Goal: Task Accomplishment & Management: Manage account settings

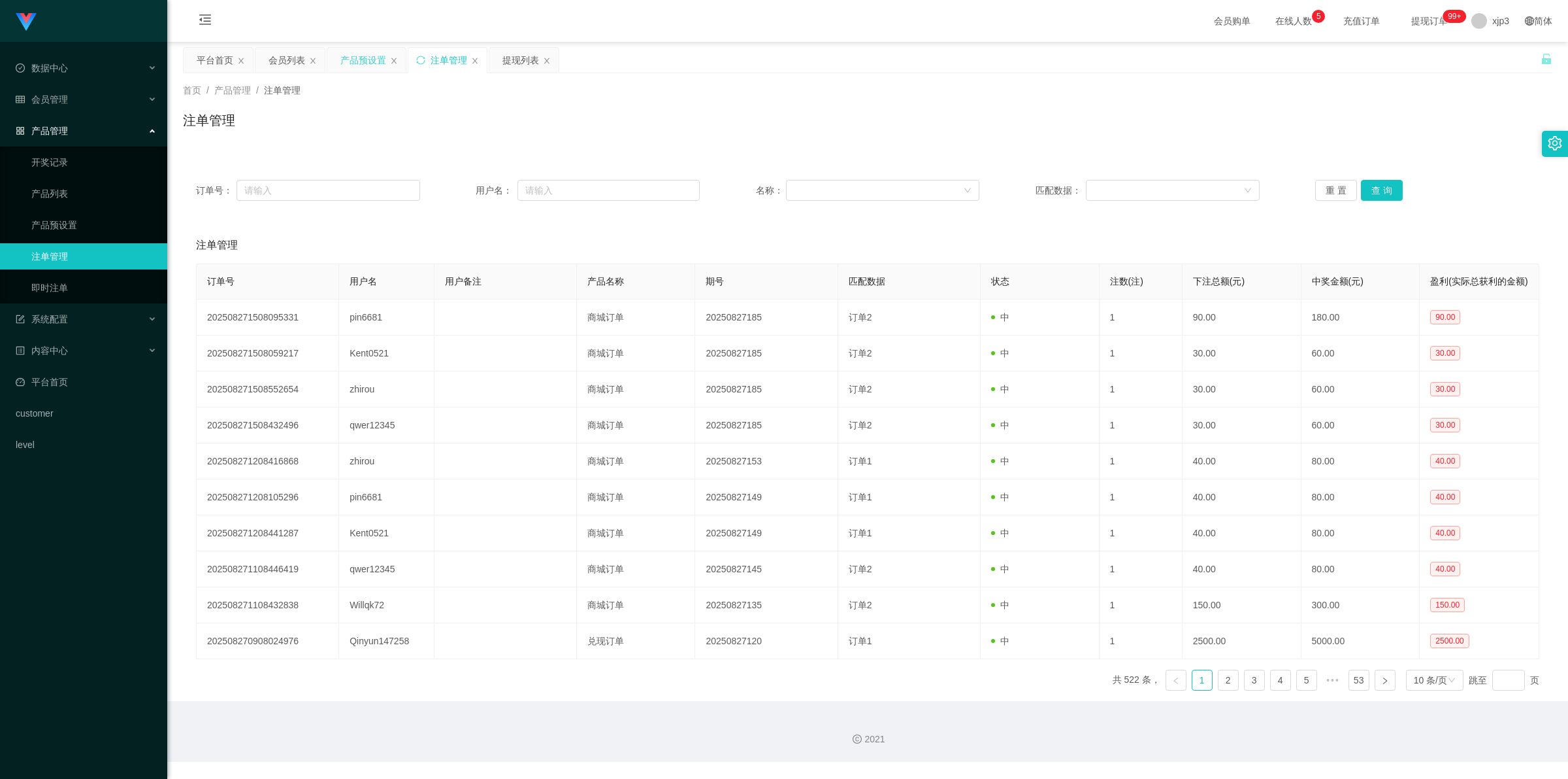
click at [366, 65] on div "产品预设置" at bounding box center [363, 60] width 46 height 25
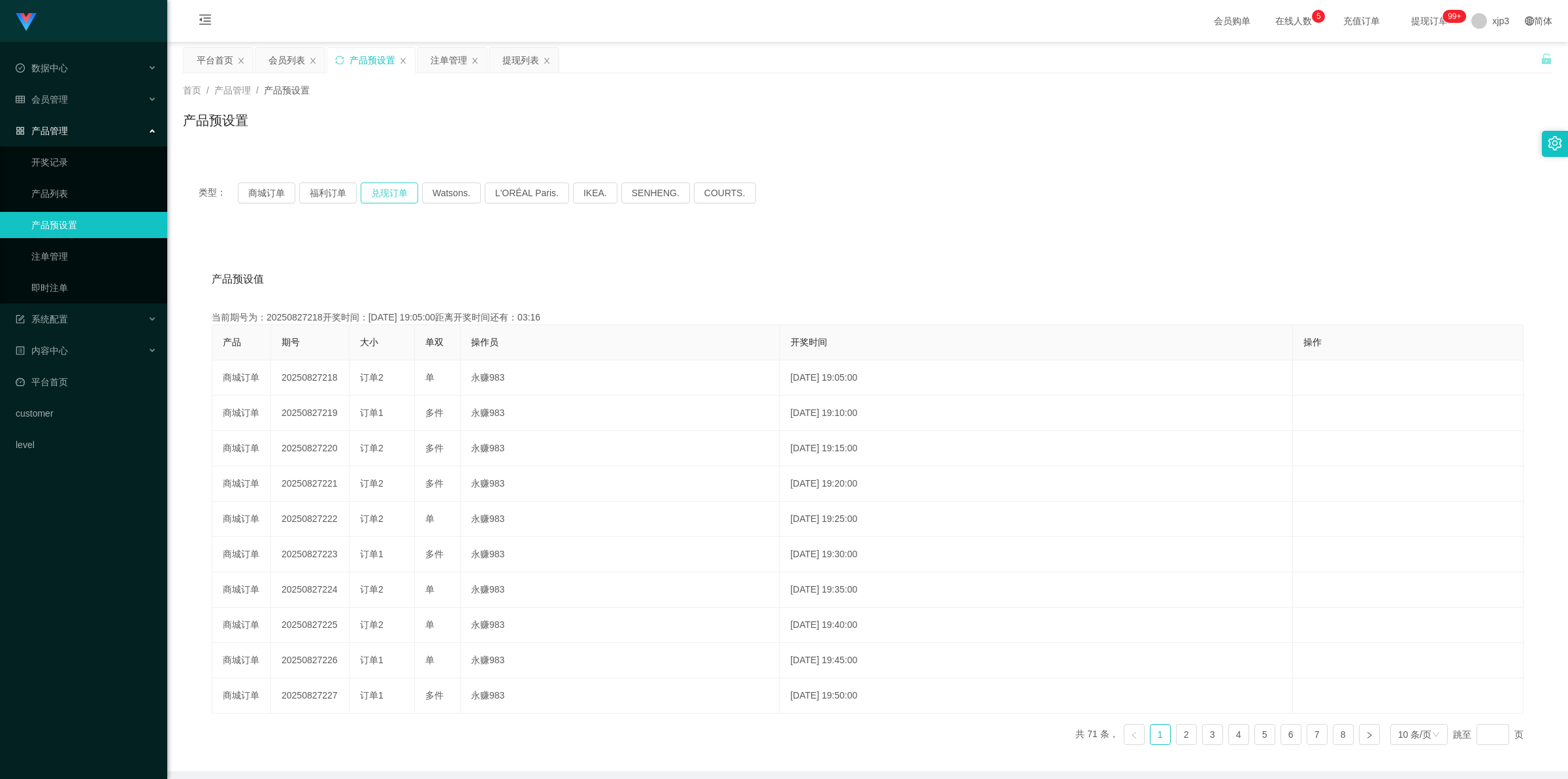
click at [384, 192] on button "兑现订单" at bounding box center [390, 193] width 57 height 21
click at [207, 55] on div "平台首页" at bounding box center [215, 60] width 36 height 25
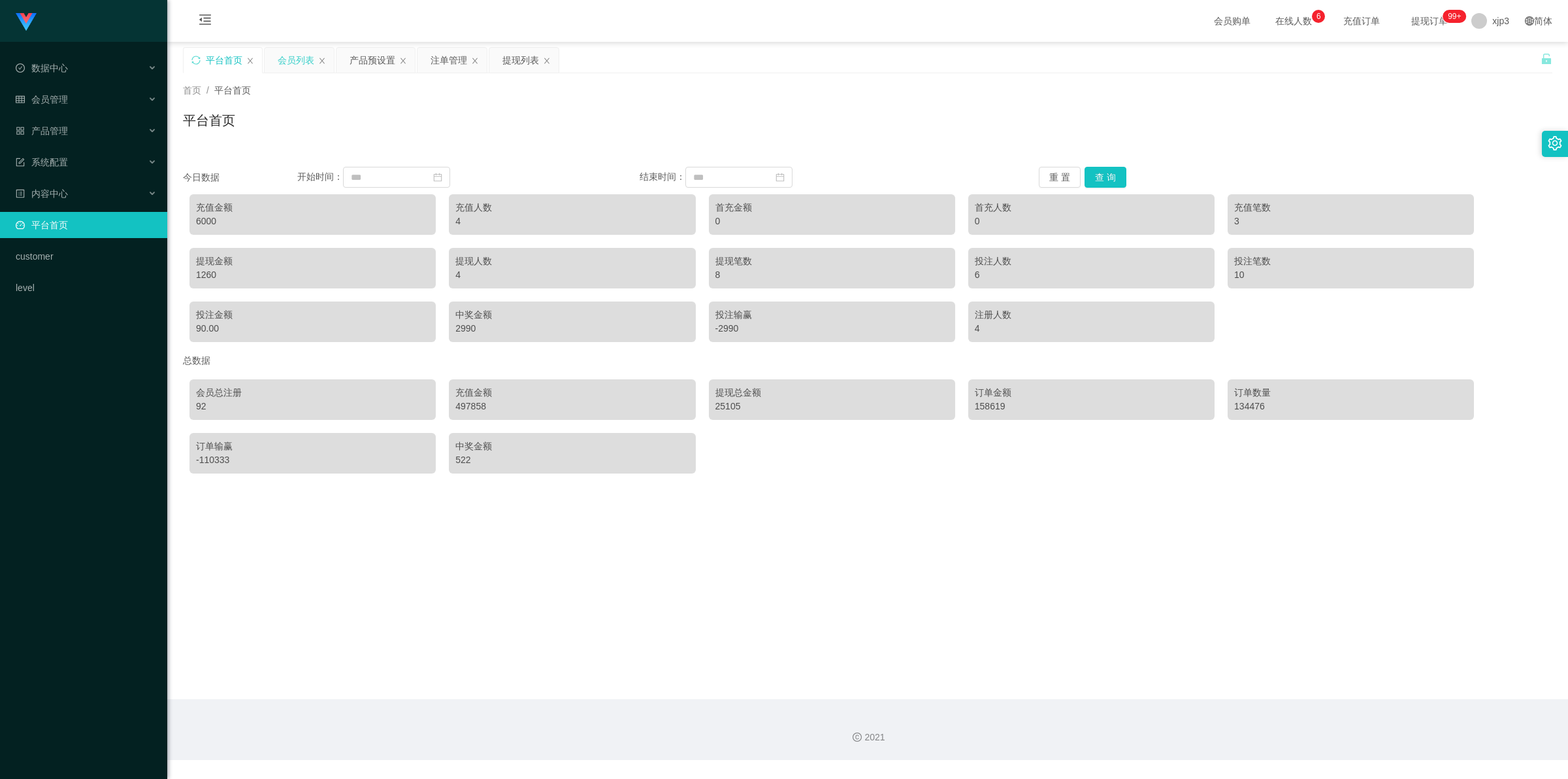
click at [302, 59] on div "会员列表" at bounding box center [296, 60] width 36 height 25
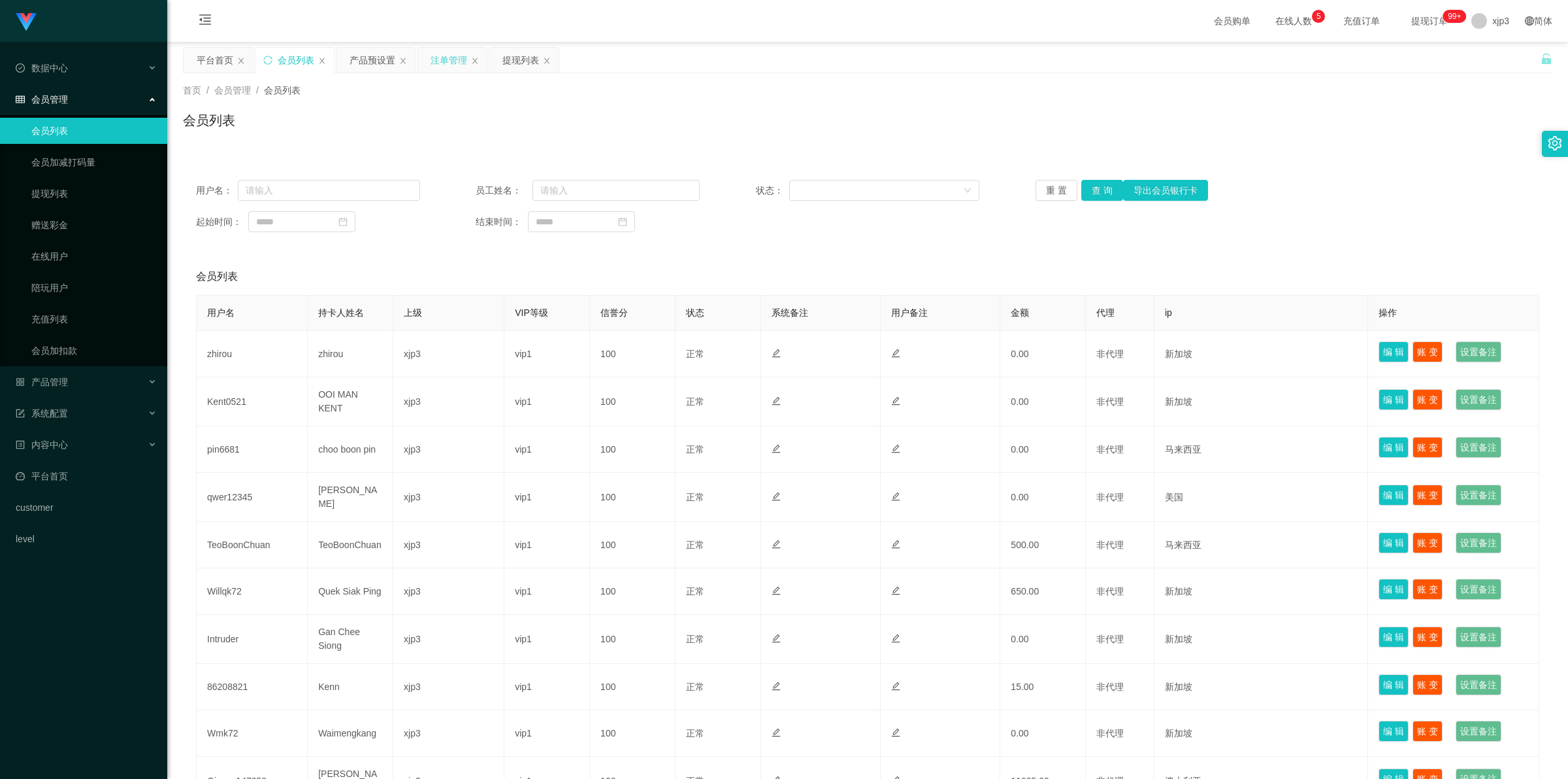
click at [454, 62] on div "注单管理" at bounding box center [449, 60] width 36 height 25
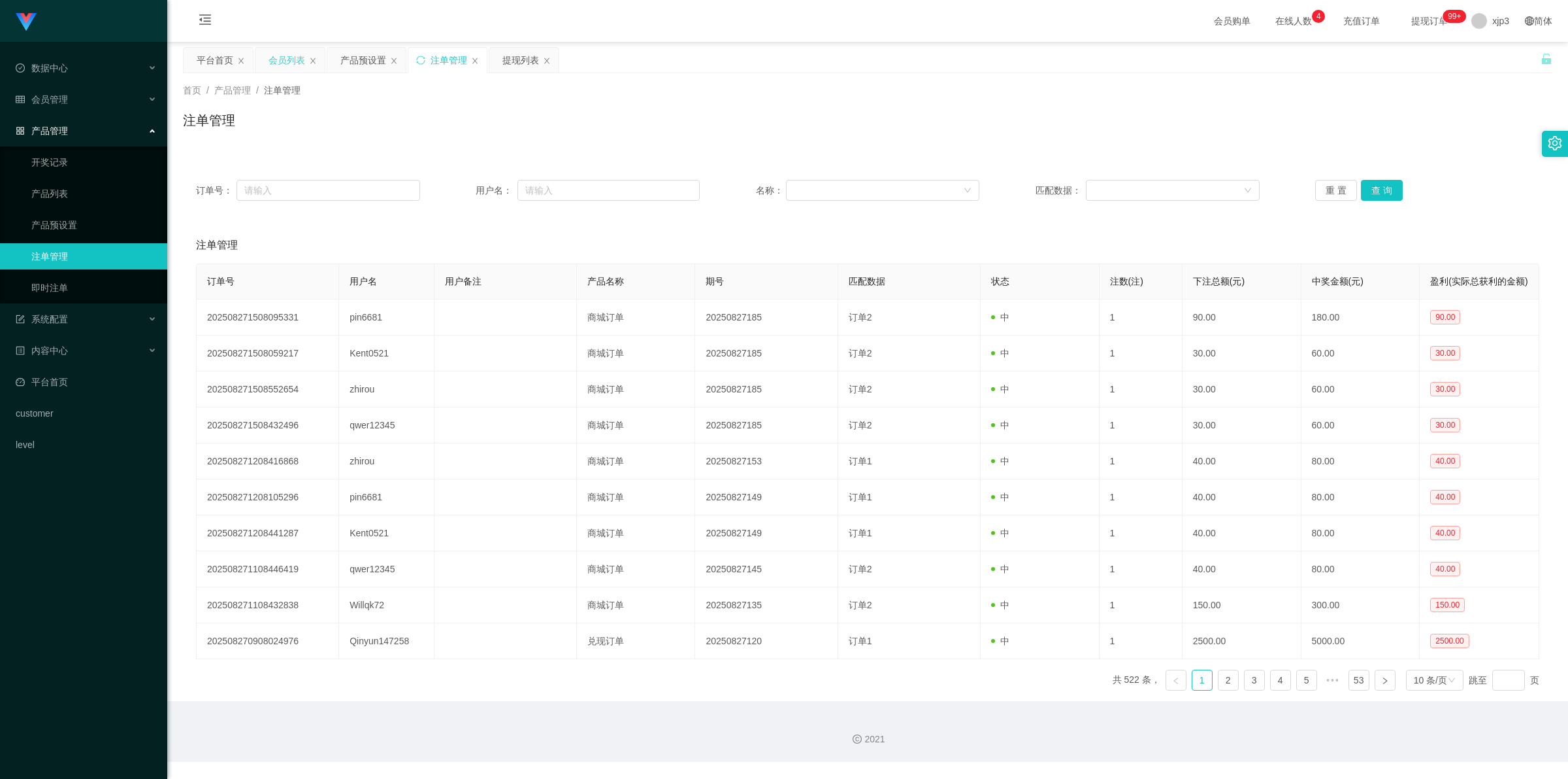
click at [283, 62] on div "会员列表" at bounding box center [286, 60] width 36 height 25
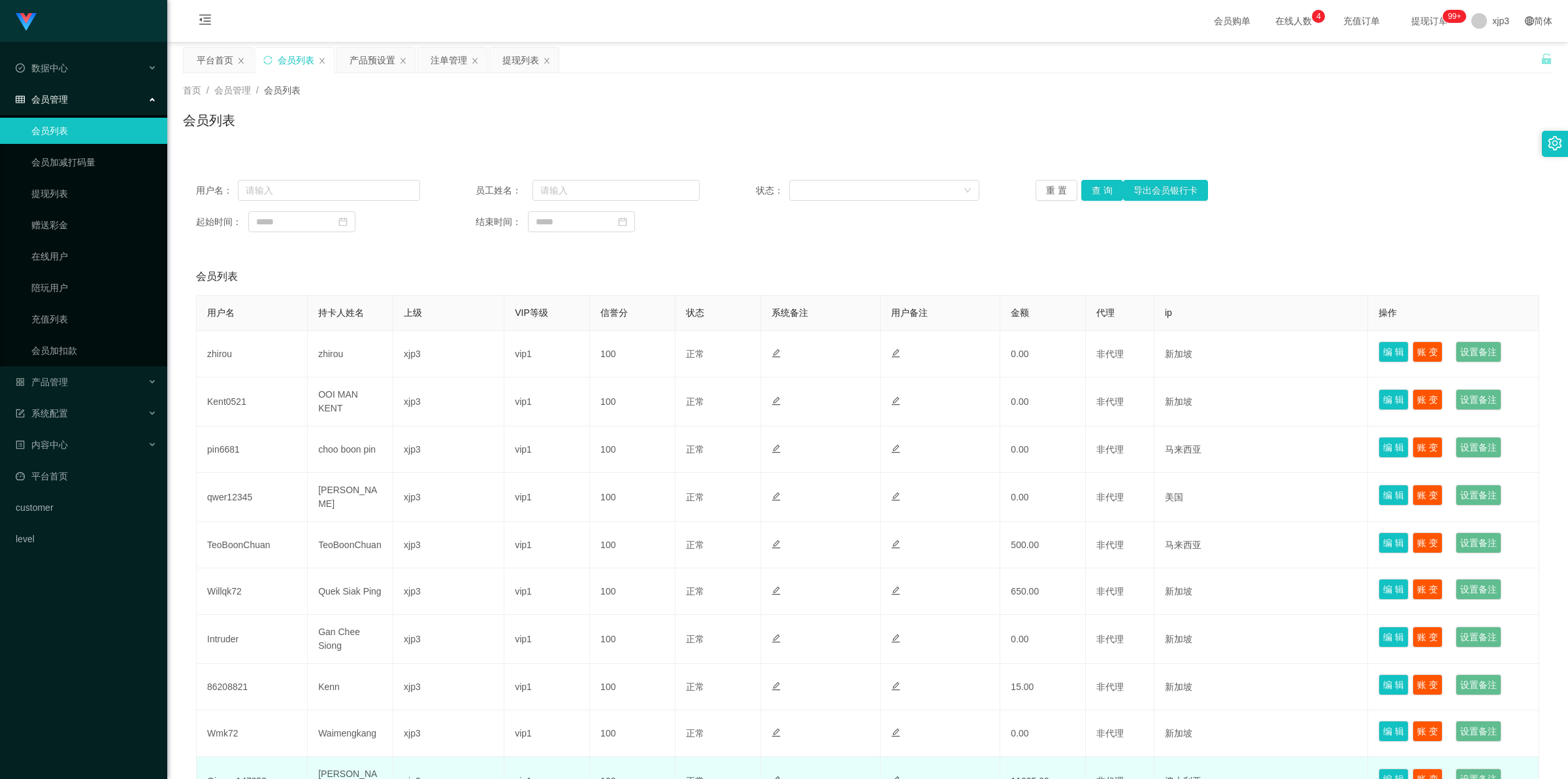
scroll to position [126, 0]
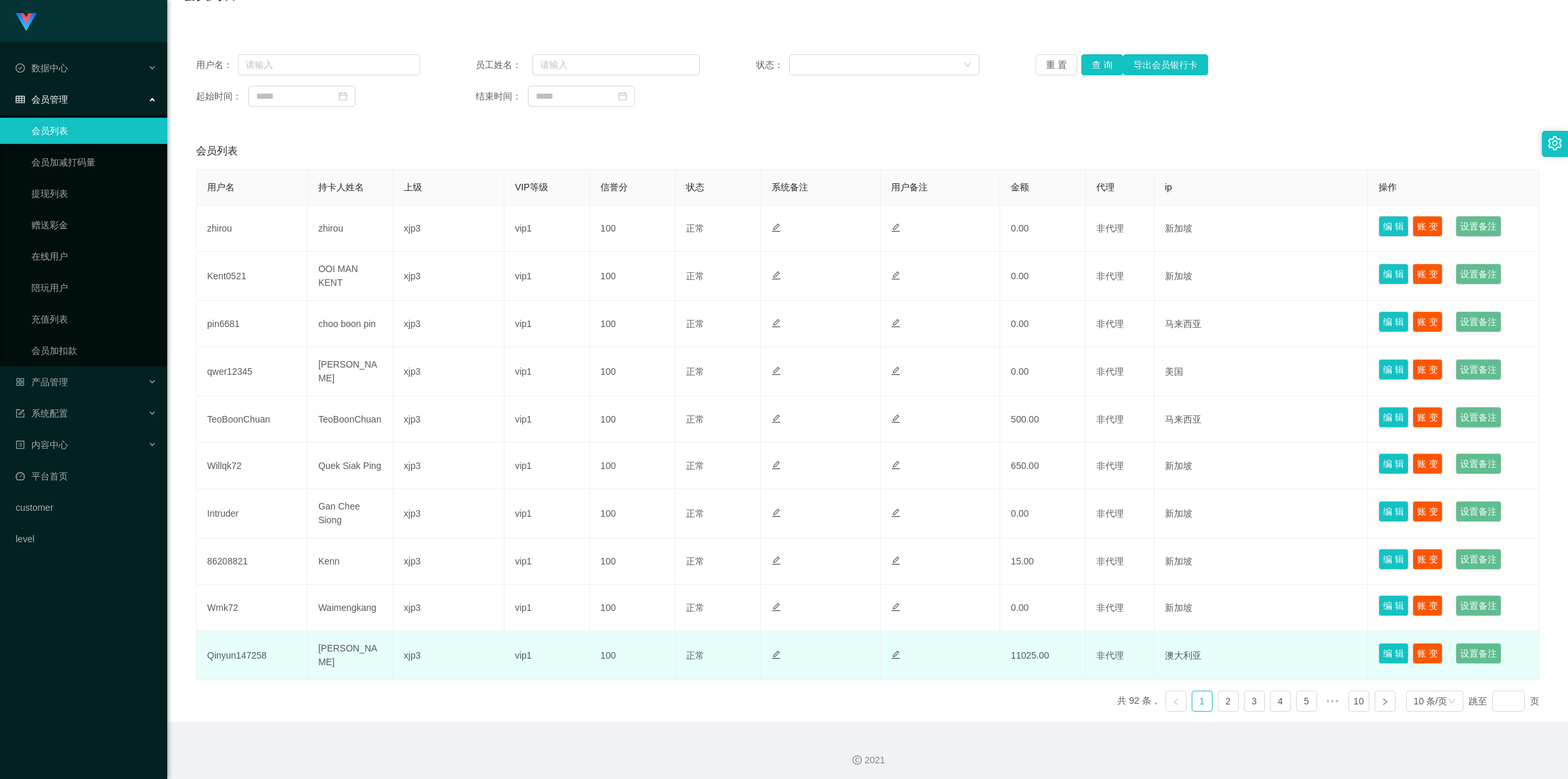
click at [234, 649] on td "Qinyun147258" at bounding box center [252, 654] width 111 height 49
copy td "Qinyun147258"
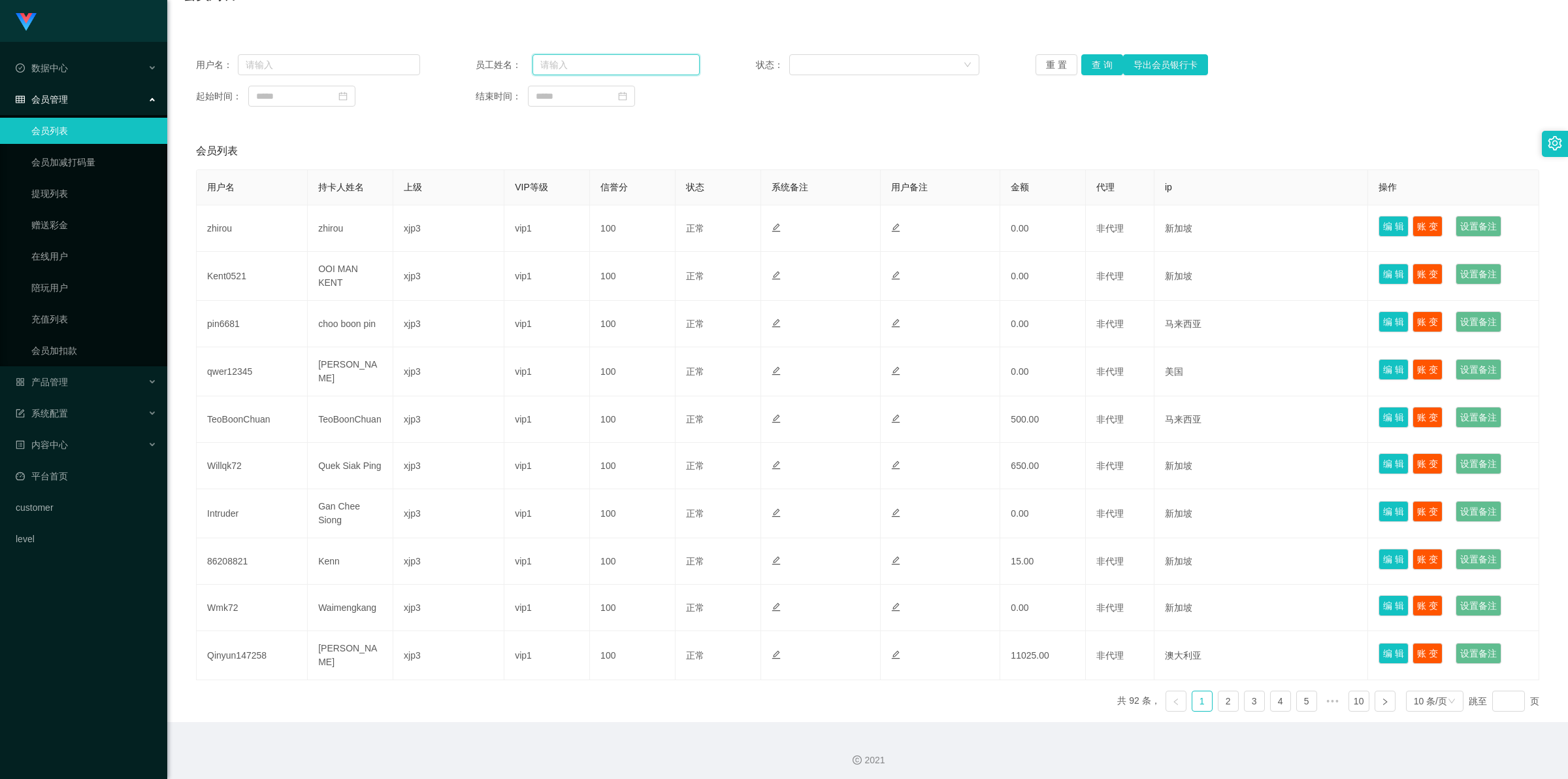
click at [615, 65] on input "text" at bounding box center [616, 65] width 167 height 21
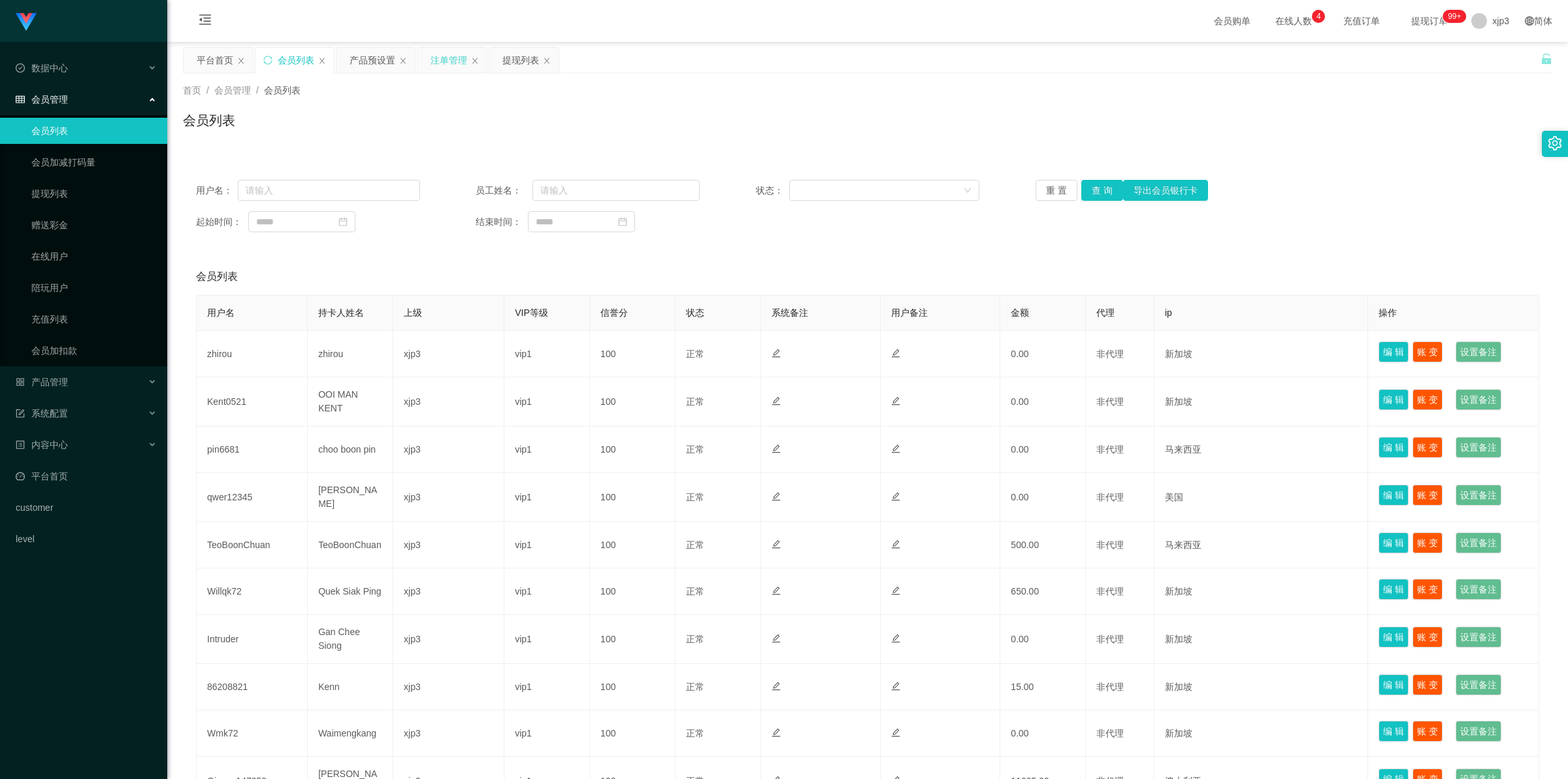
click at [448, 65] on div "注单管理" at bounding box center [449, 60] width 36 height 25
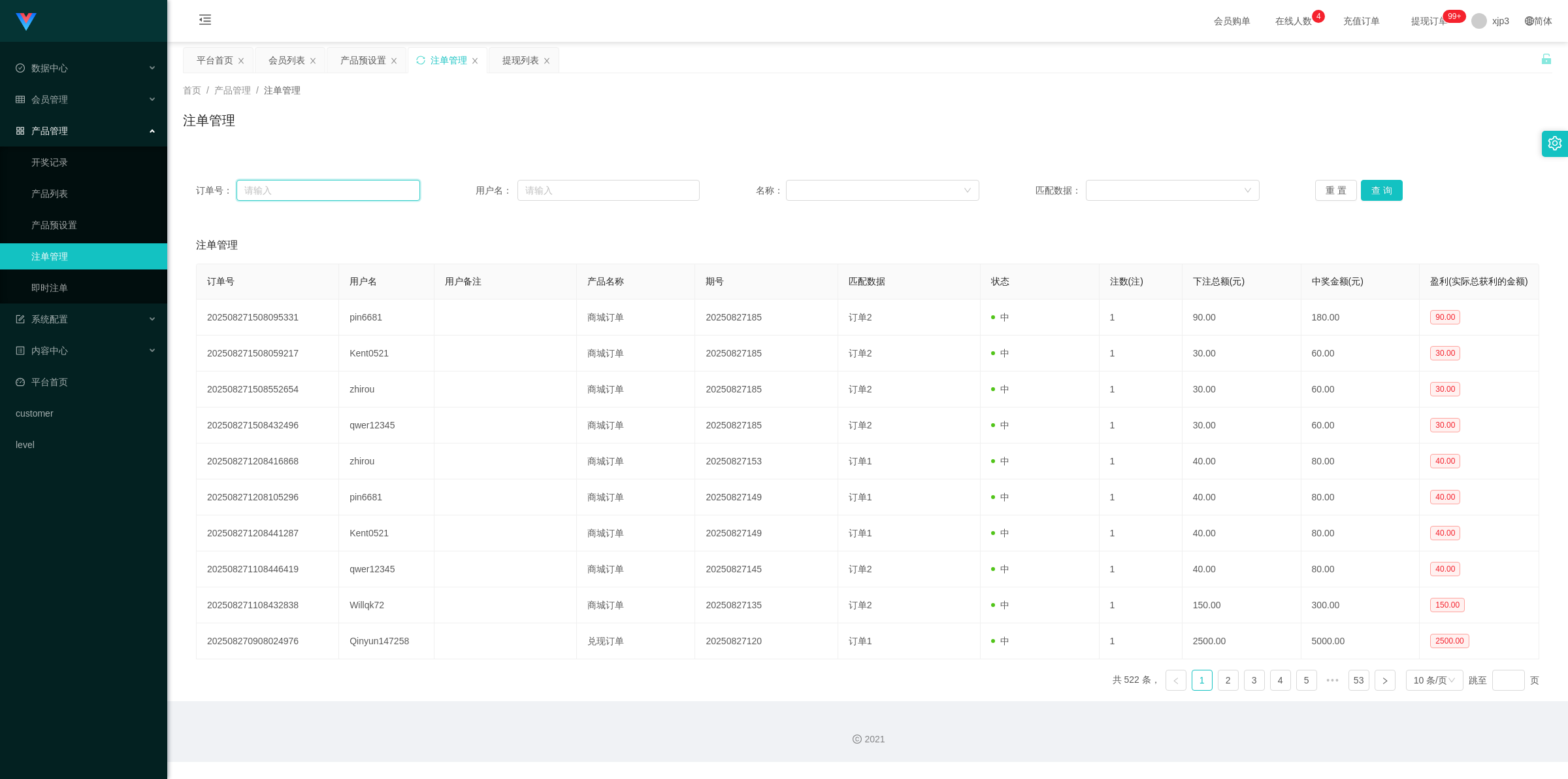
click at [327, 195] on input "text" at bounding box center [329, 191] width 184 height 21
paste input "Qinyun147258"
type input "Qinyun147258"
click at [1374, 191] on button "查 询" at bounding box center [1382, 191] width 42 height 21
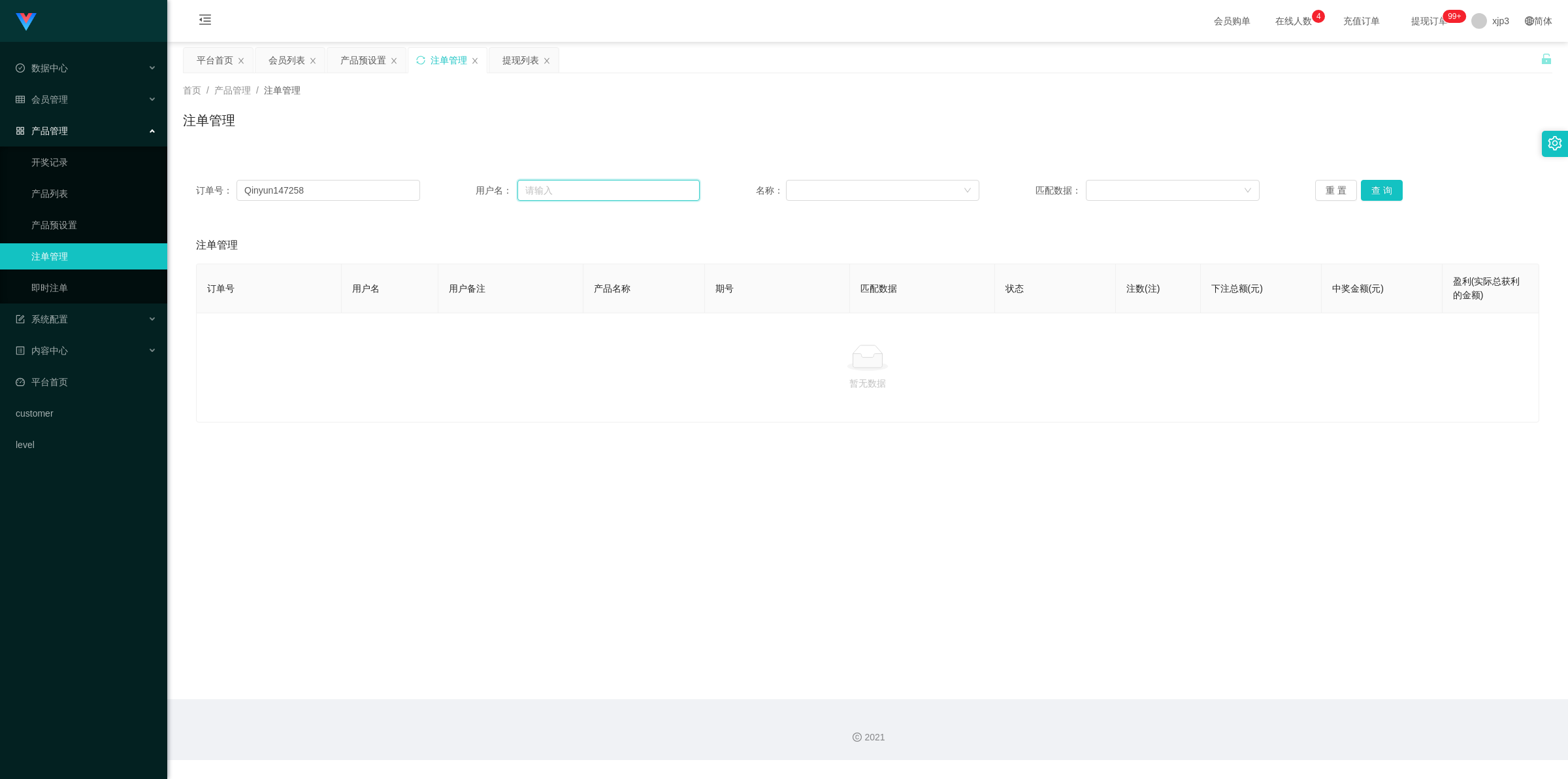
click at [604, 190] on input "text" at bounding box center [608, 191] width 182 height 21
paste input "Qinyun147258"
type input "Qinyun147258"
drag, startPoint x: 292, startPoint y: 196, endPoint x: 299, endPoint y: 195, distance: 7.1
click at [292, 195] on input "Qinyun147258" at bounding box center [329, 191] width 184 height 21
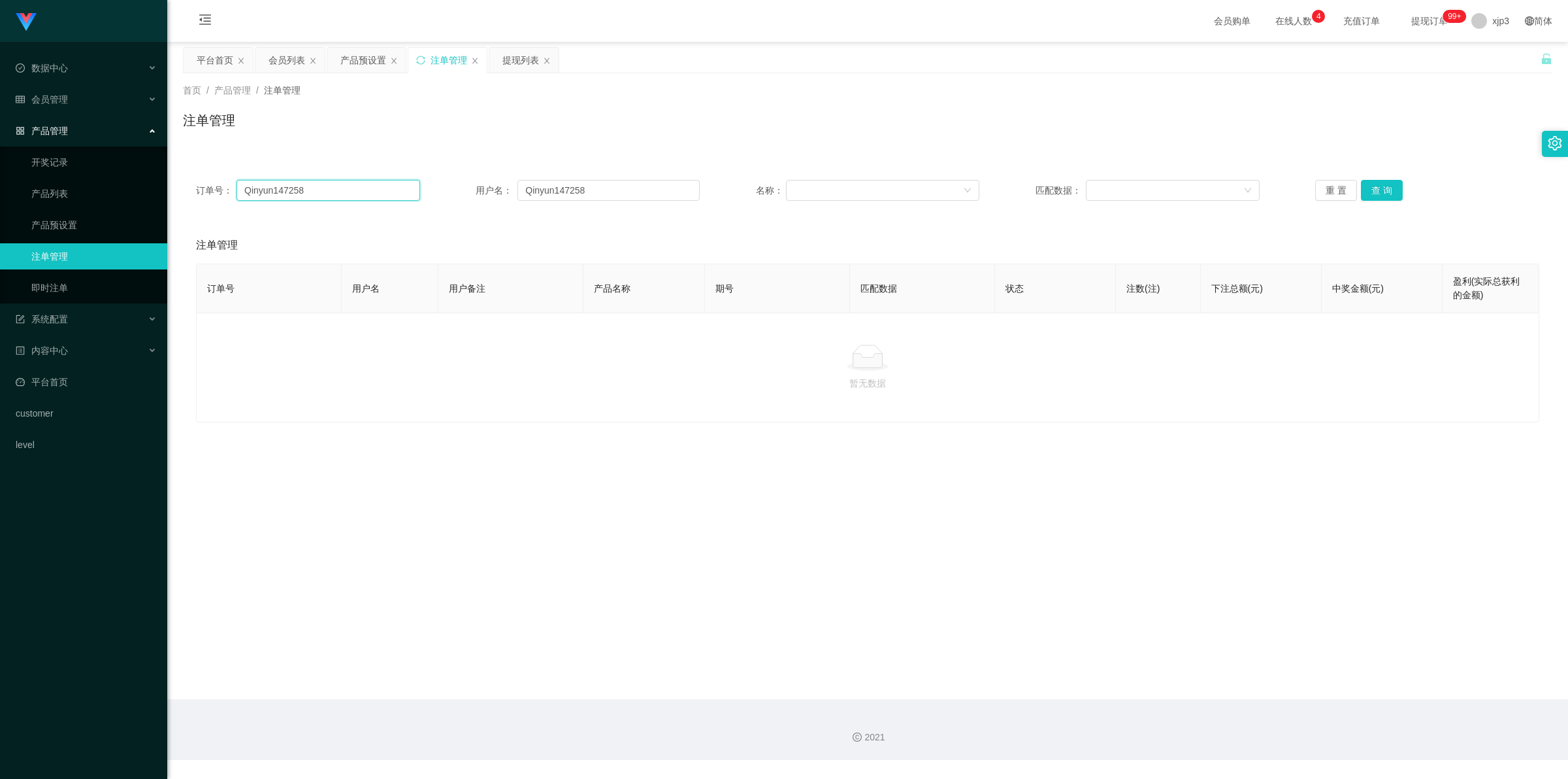
click at [302, 195] on input "Qinyun147258" at bounding box center [329, 191] width 184 height 21
click at [302, 194] on input "Qinyun147258" at bounding box center [329, 191] width 184 height 21
click at [1385, 191] on button "查 询" at bounding box center [1382, 191] width 42 height 21
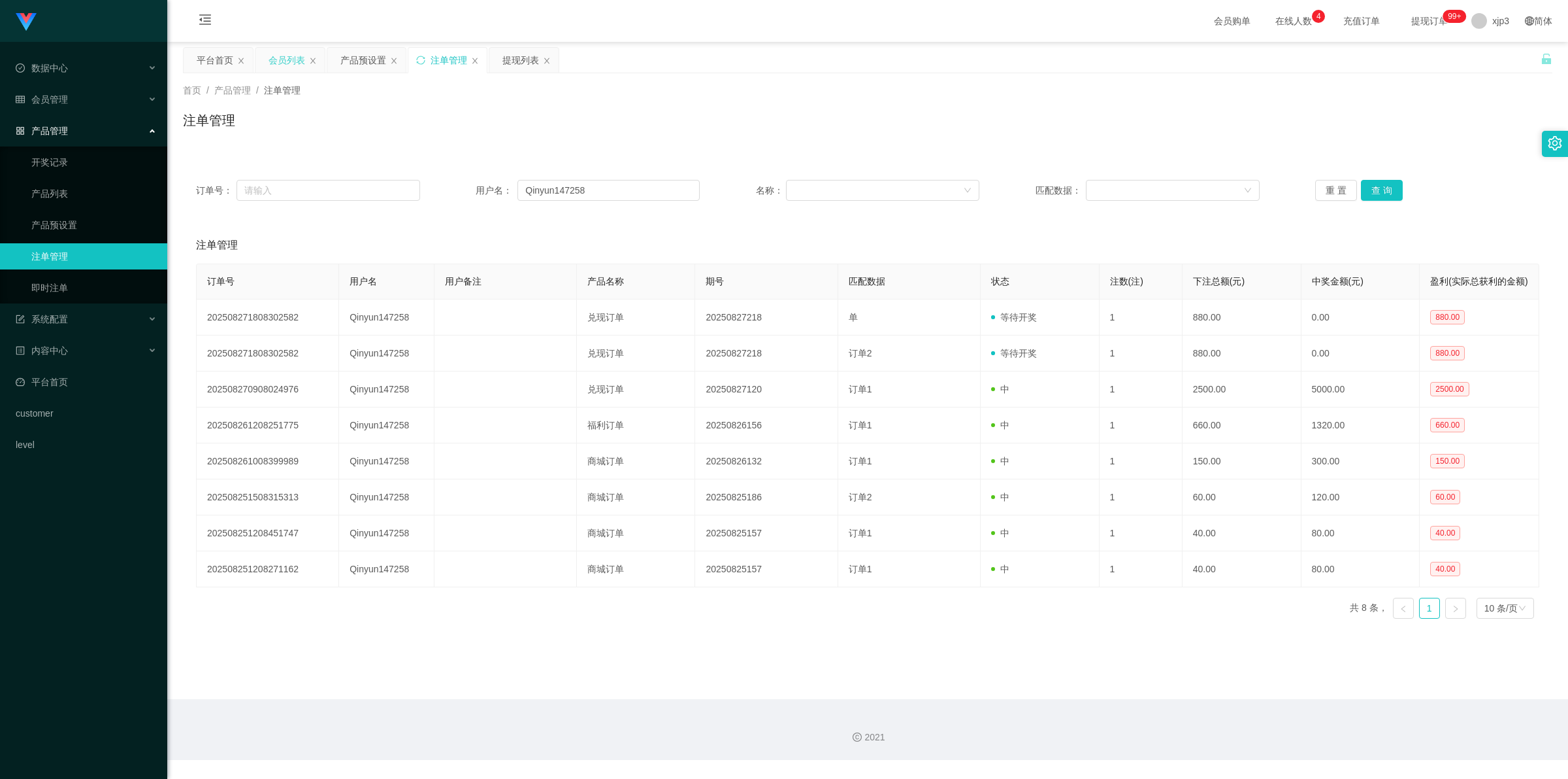
click at [286, 60] on div "会员列表" at bounding box center [286, 60] width 36 height 25
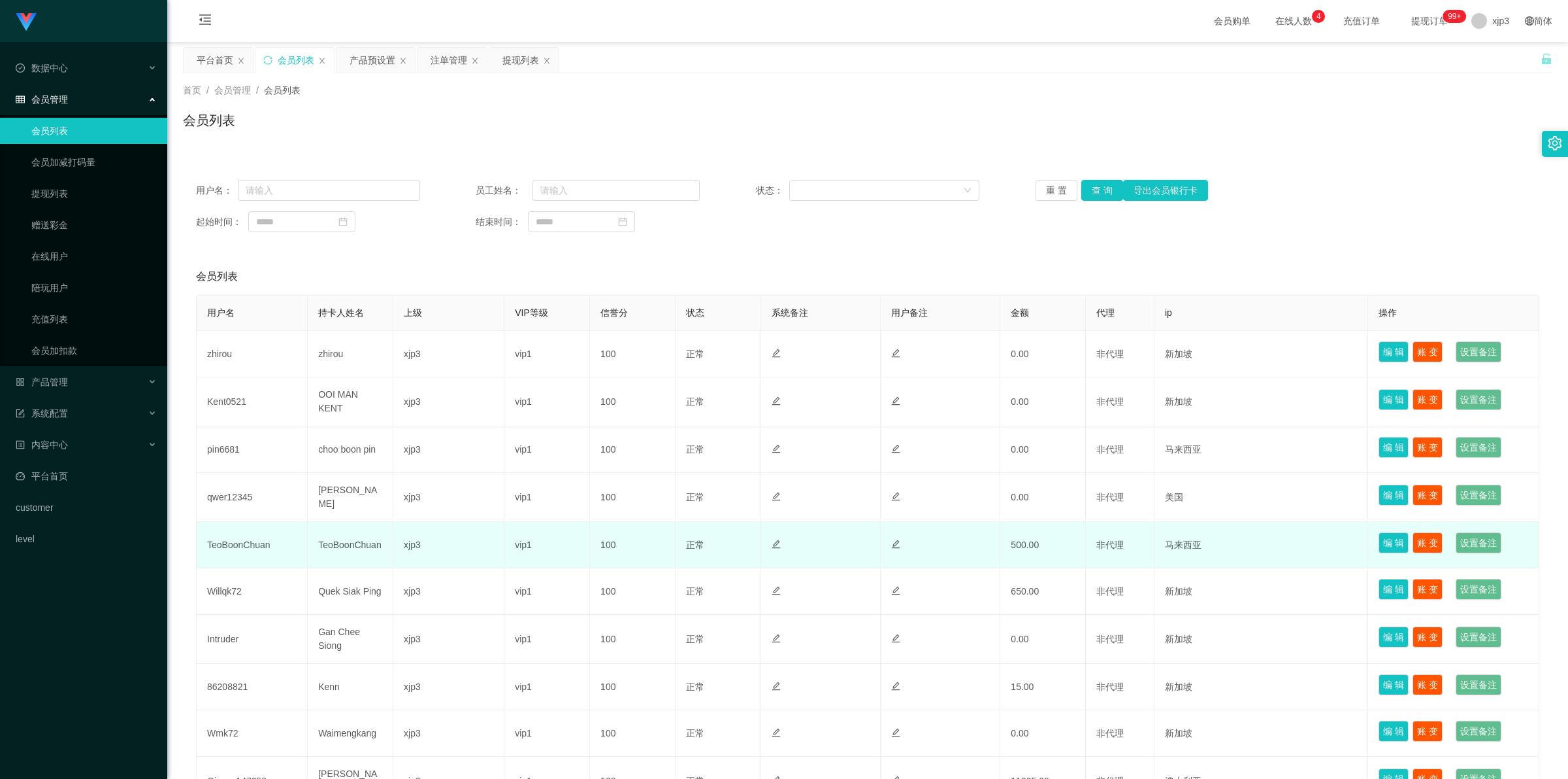
scroll to position [126, 0]
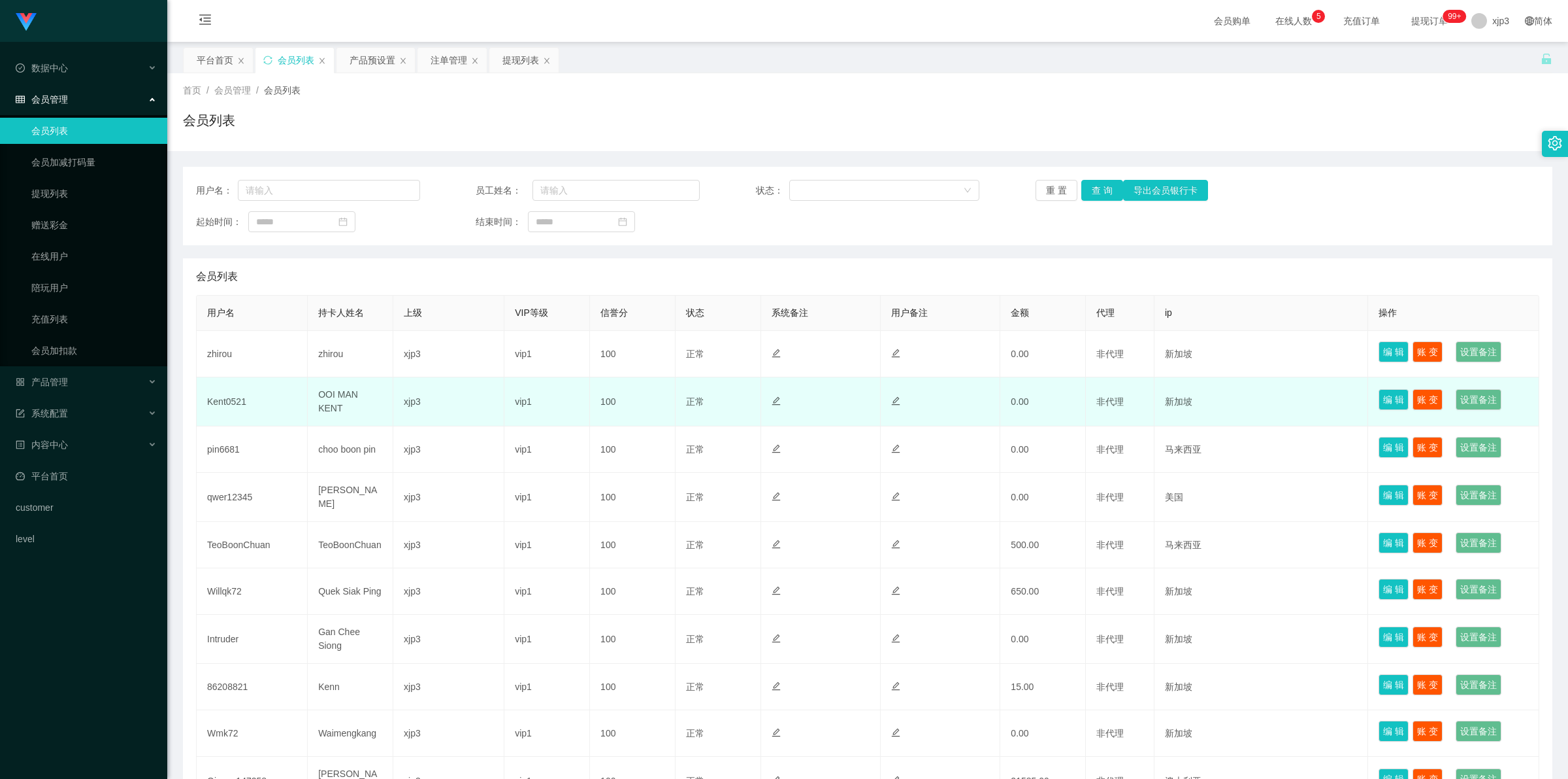
scroll to position [126, 0]
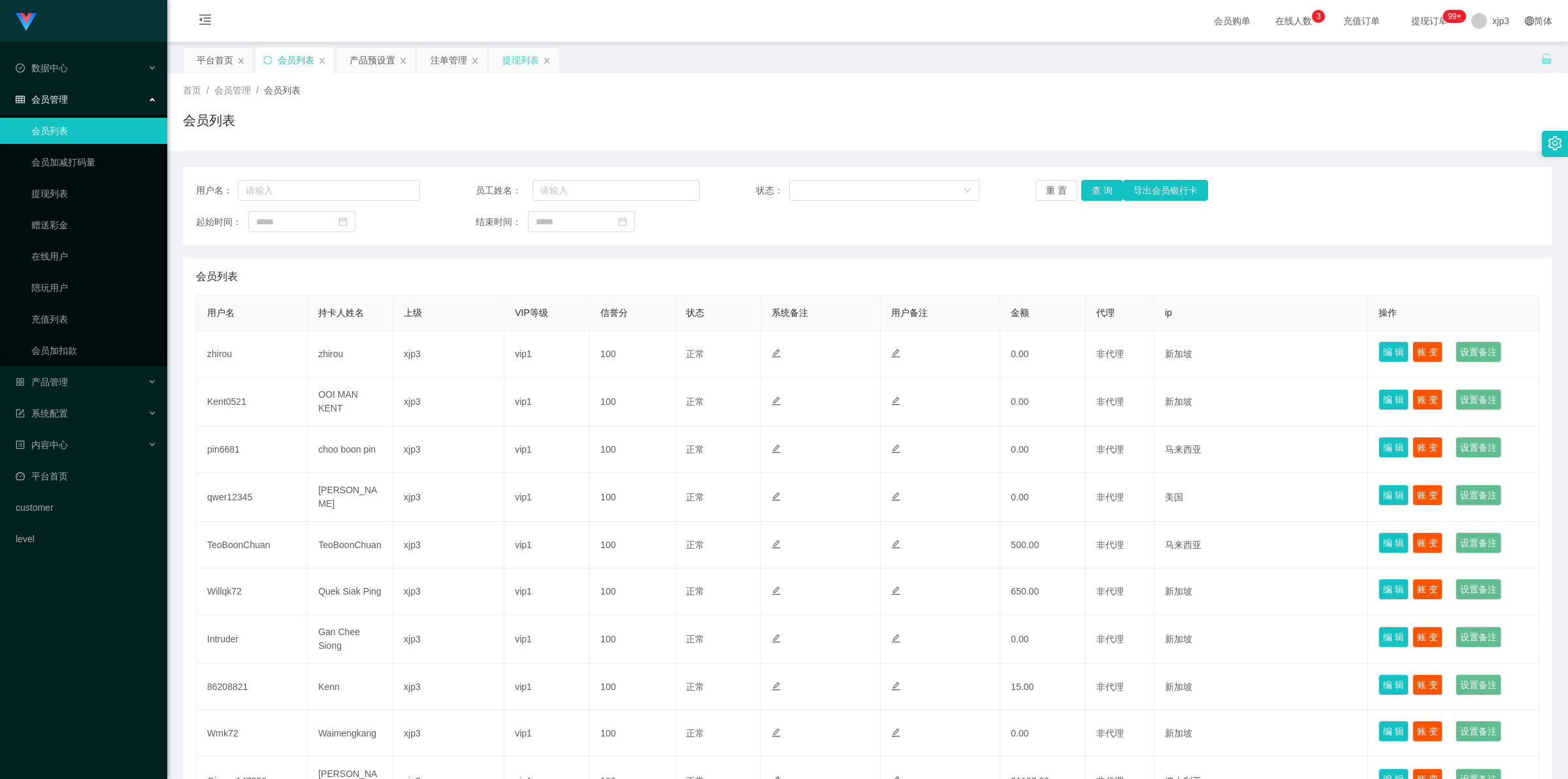
click at [515, 48] on div "提现列表" at bounding box center [521, 60] width 36 height 25
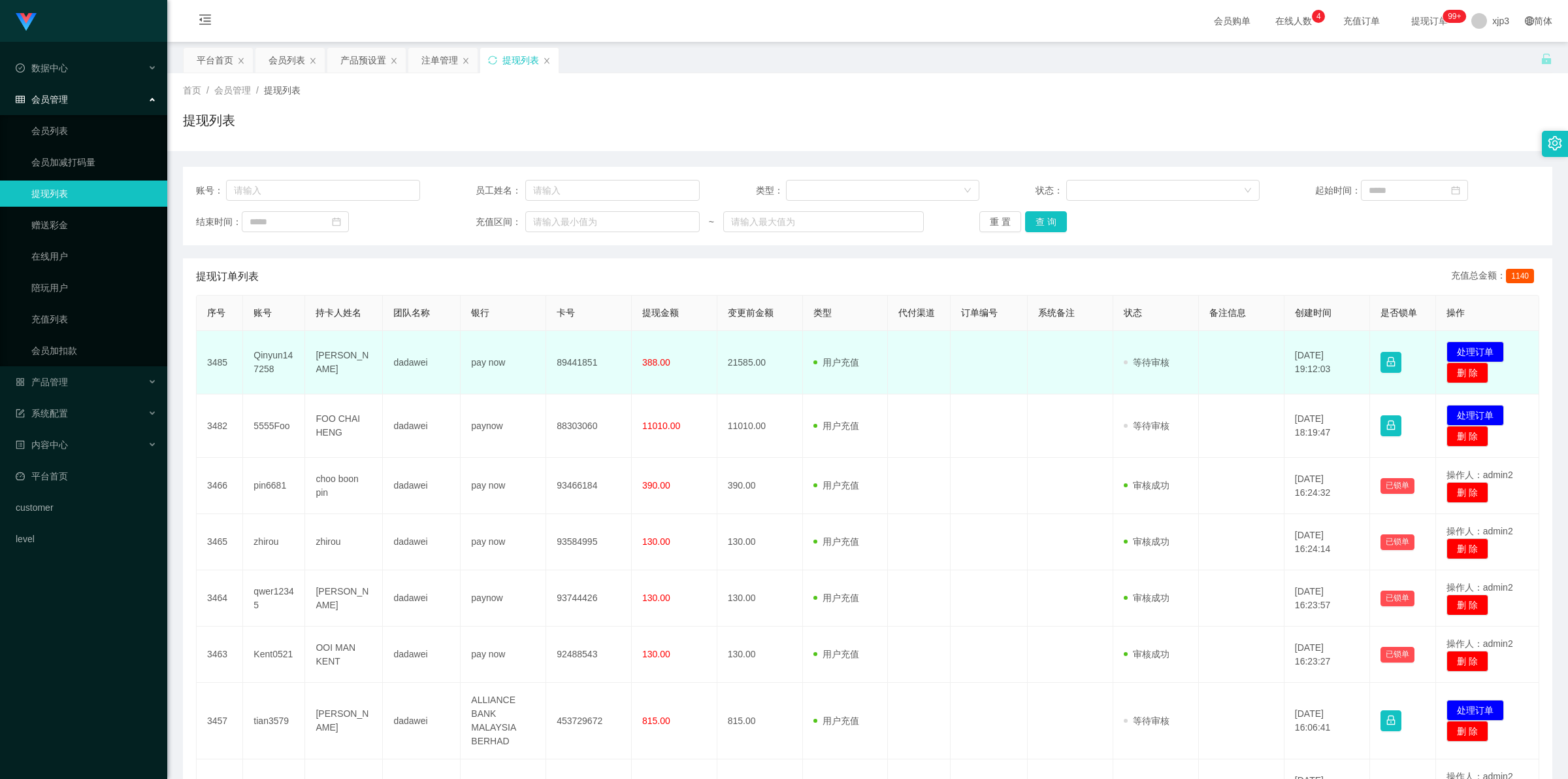
click at [270, 357] on td "Qinyun147258" at bounding box center [274, 362] width 62 height 63
copy td "Qinyun147258"
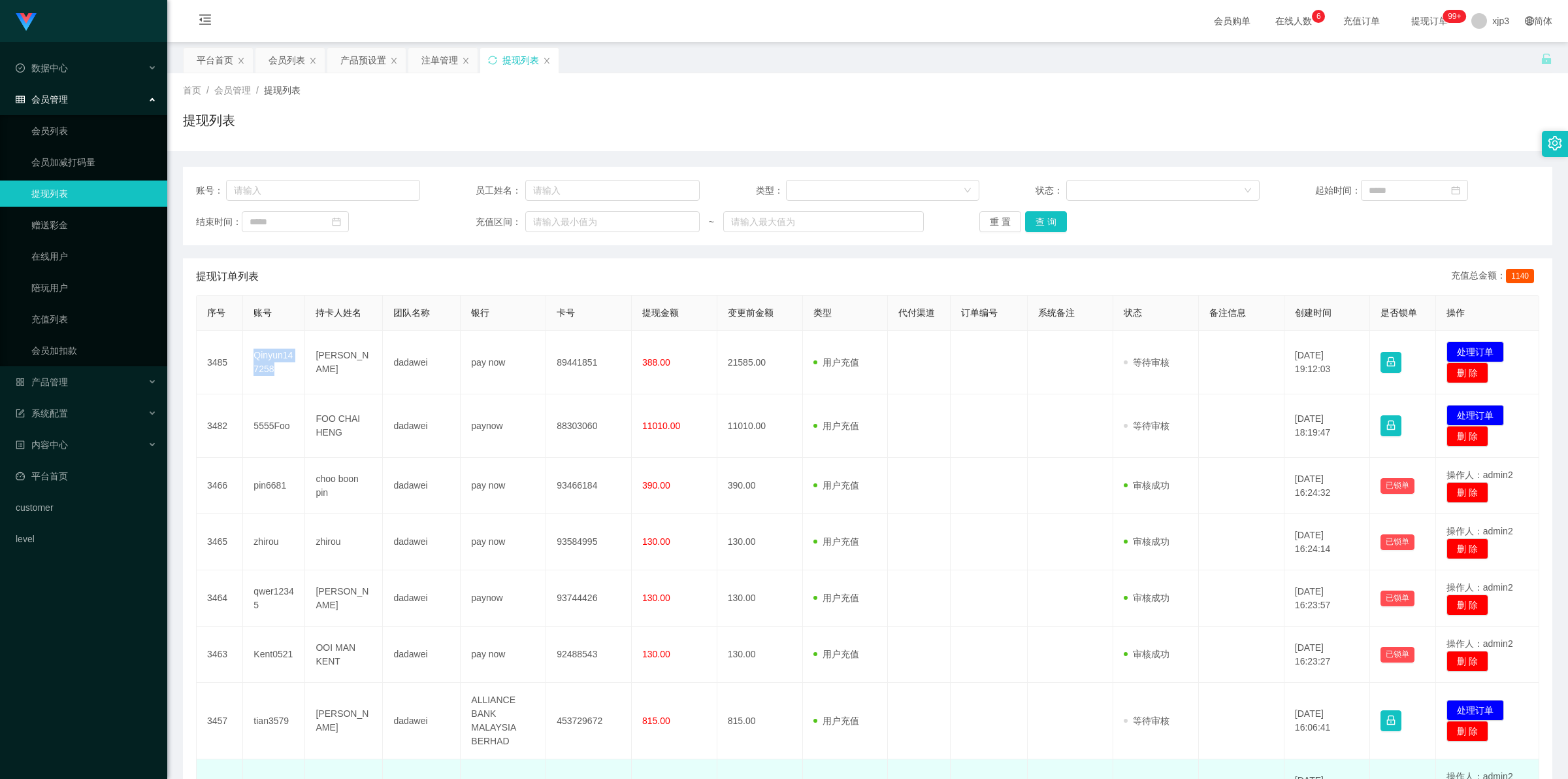
scroll to position [253, 0]
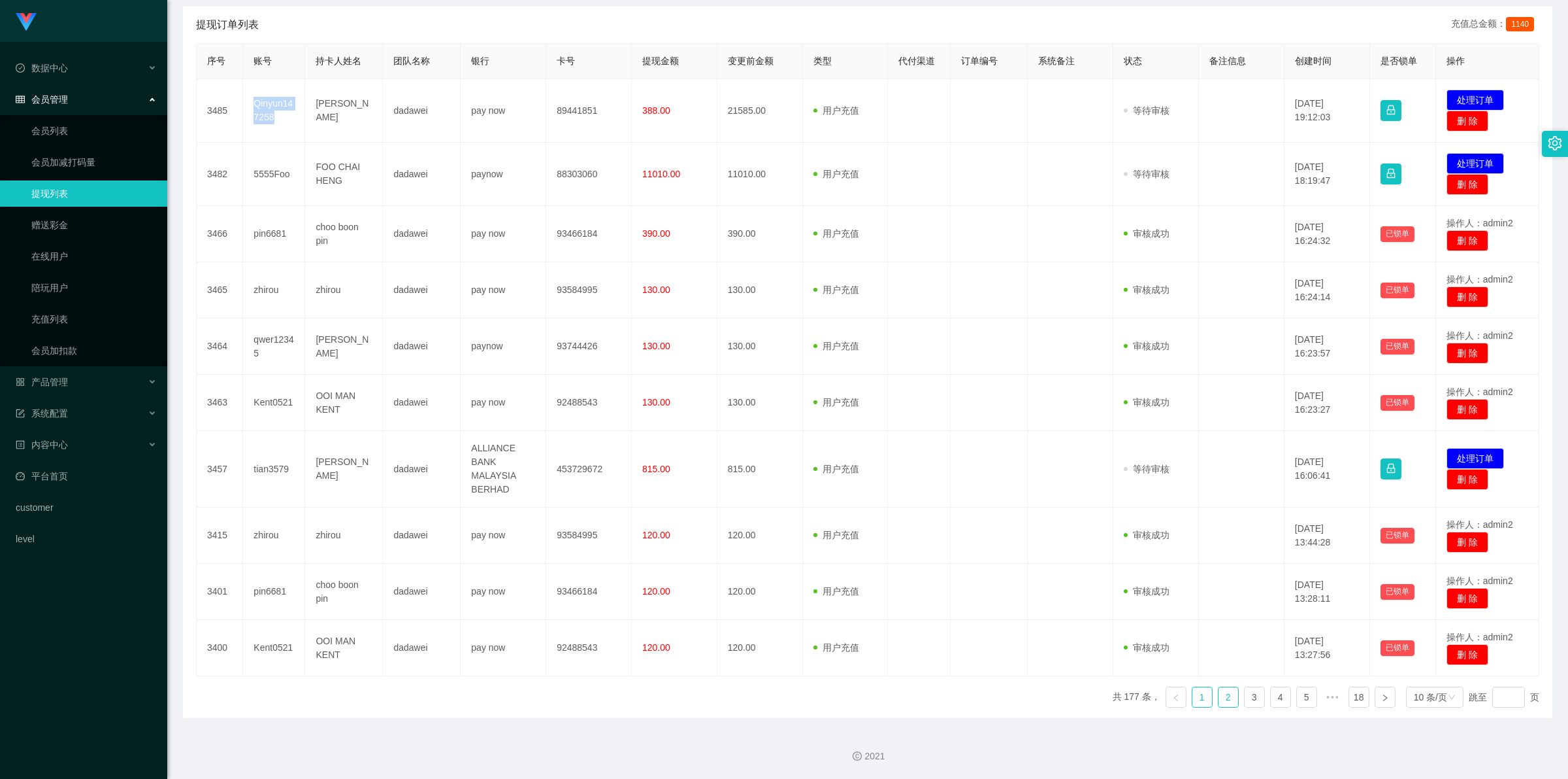
click at [1218, 700] on link "2" at bounding box center [1228, 697] width 19 height 19
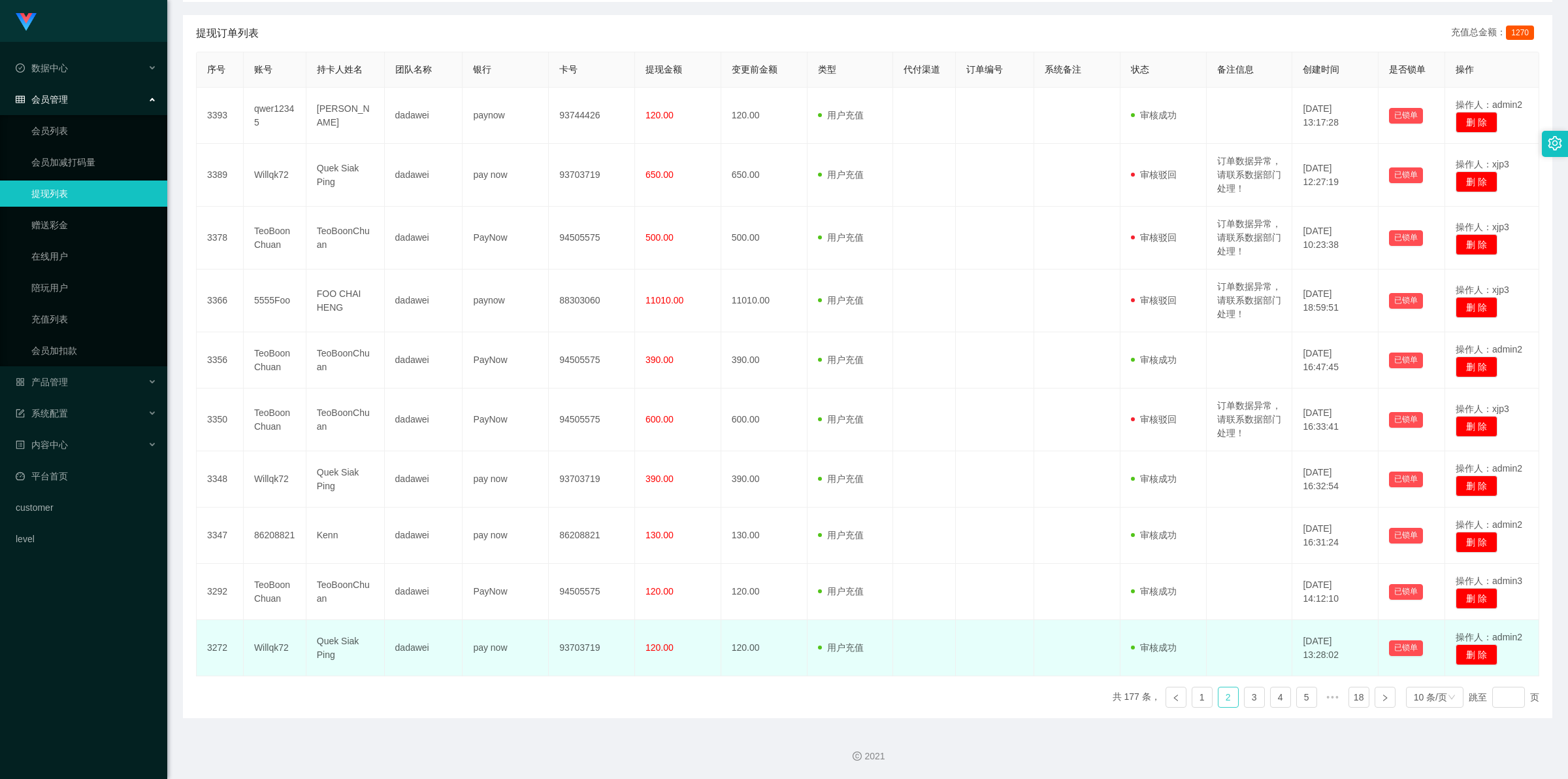
scroll to position [245, 0]
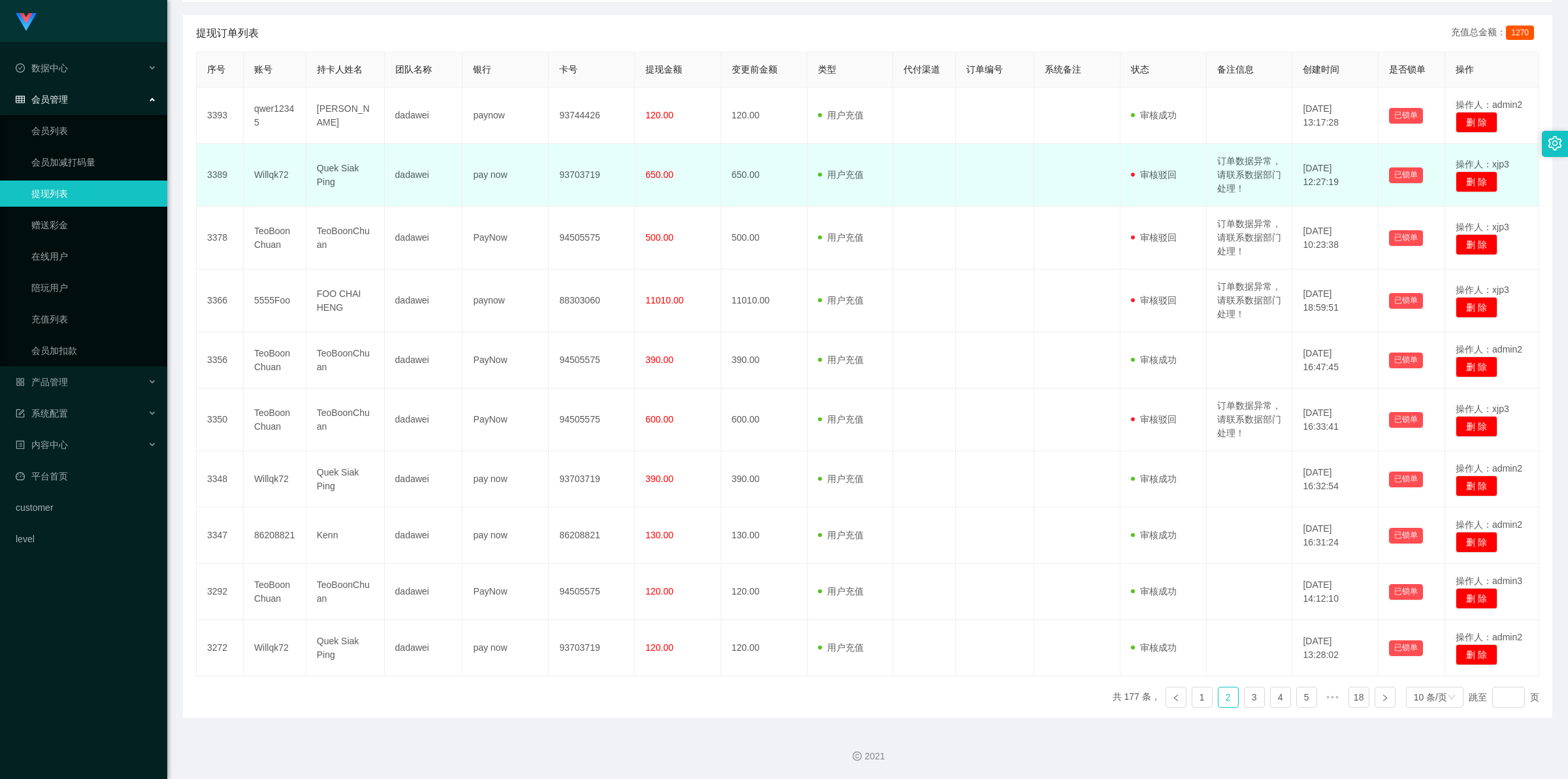
click at [1241, 178] on td "订单数据异常，请联系数据部门处理！" at bounding box center [1250, 174] width 86 height 62
copy td "订单数据异常，请联系数据部门处理！"
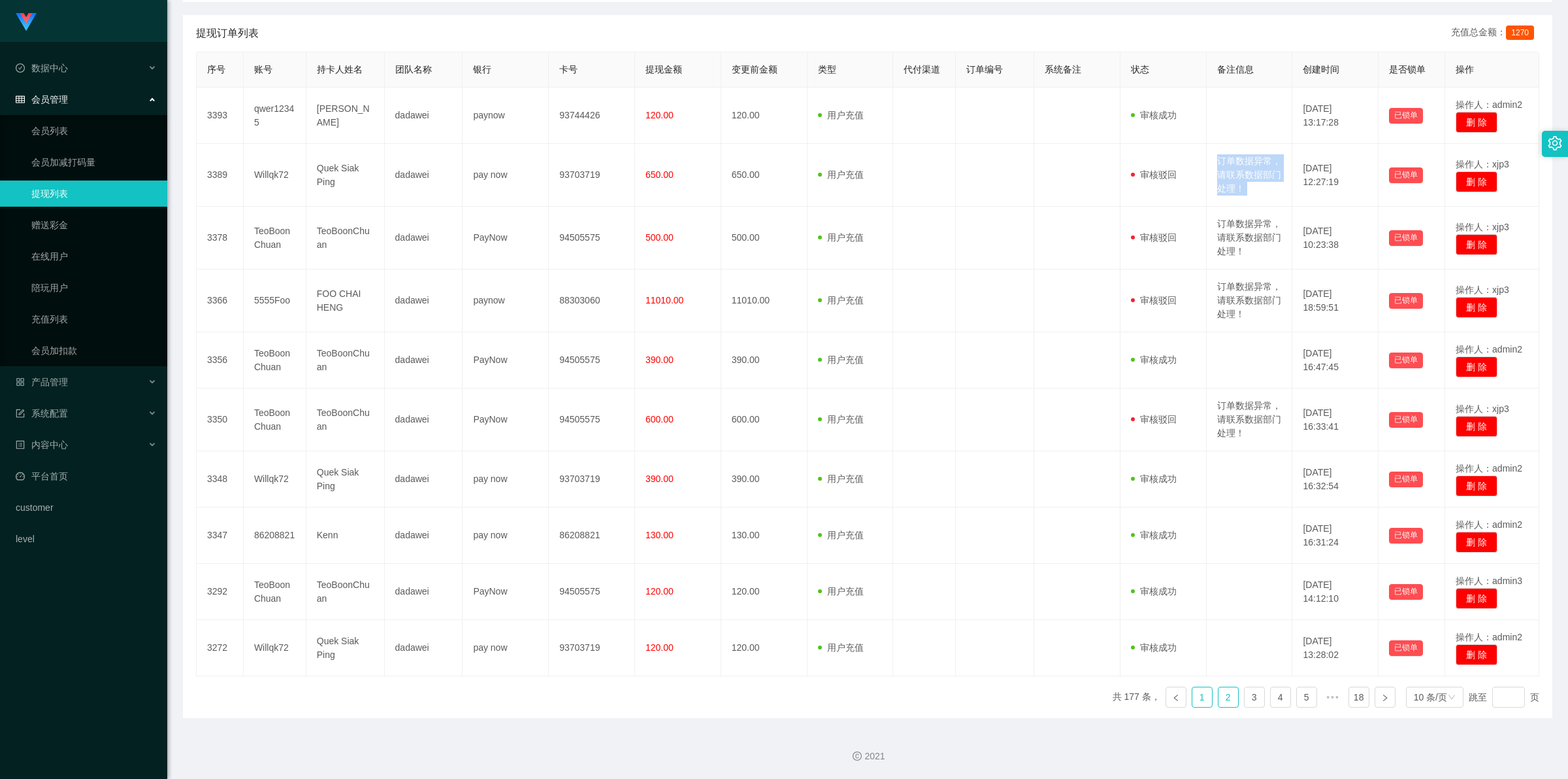
click at [1193, 695] on link "1" at bounding box center [1202, 697] width 19 height 19
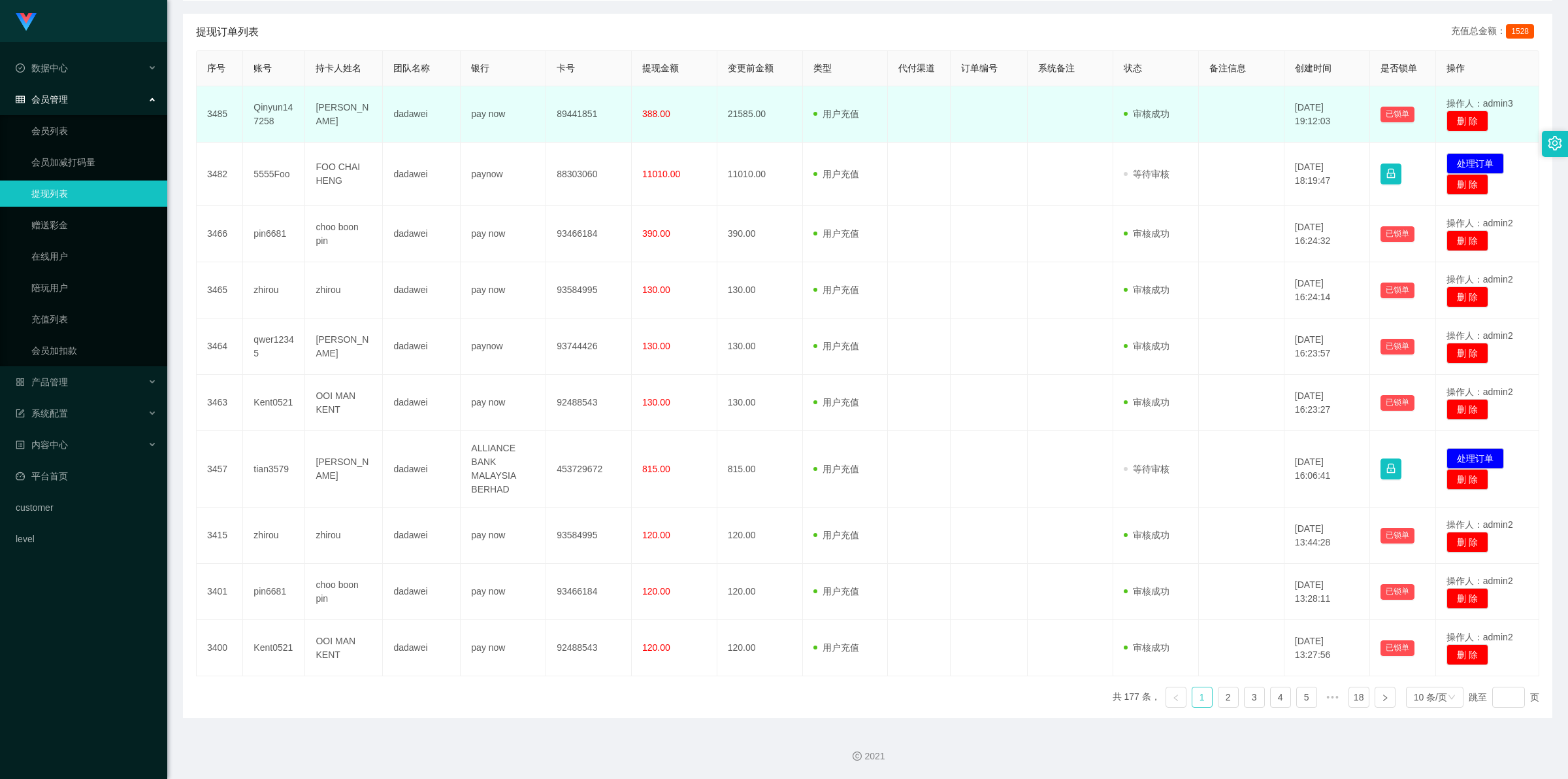
scroll to position [0, 0]
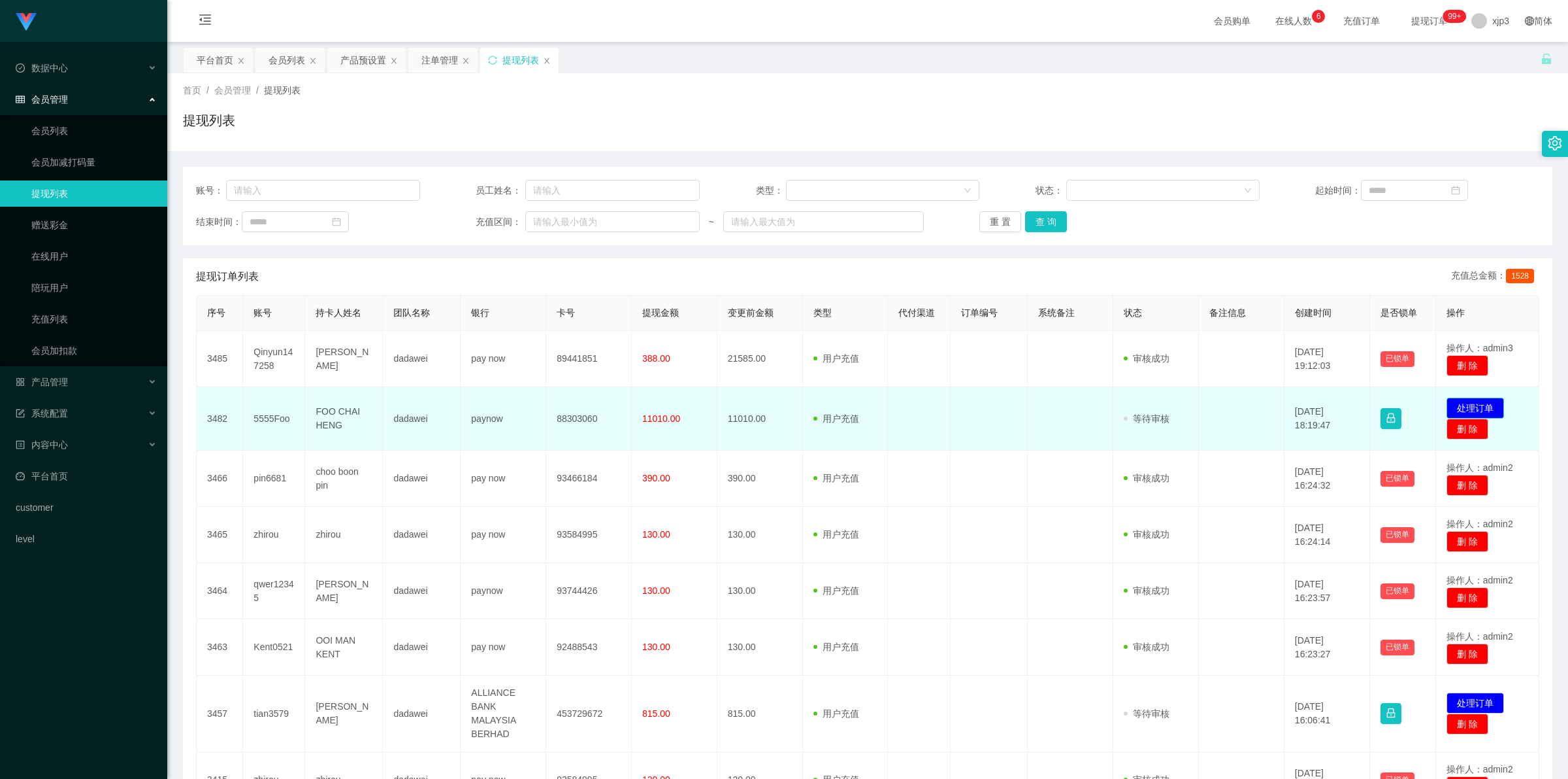
click at [1462, 413] on button "处理订单" at bounding box center [1476, 408] width 57 height 21
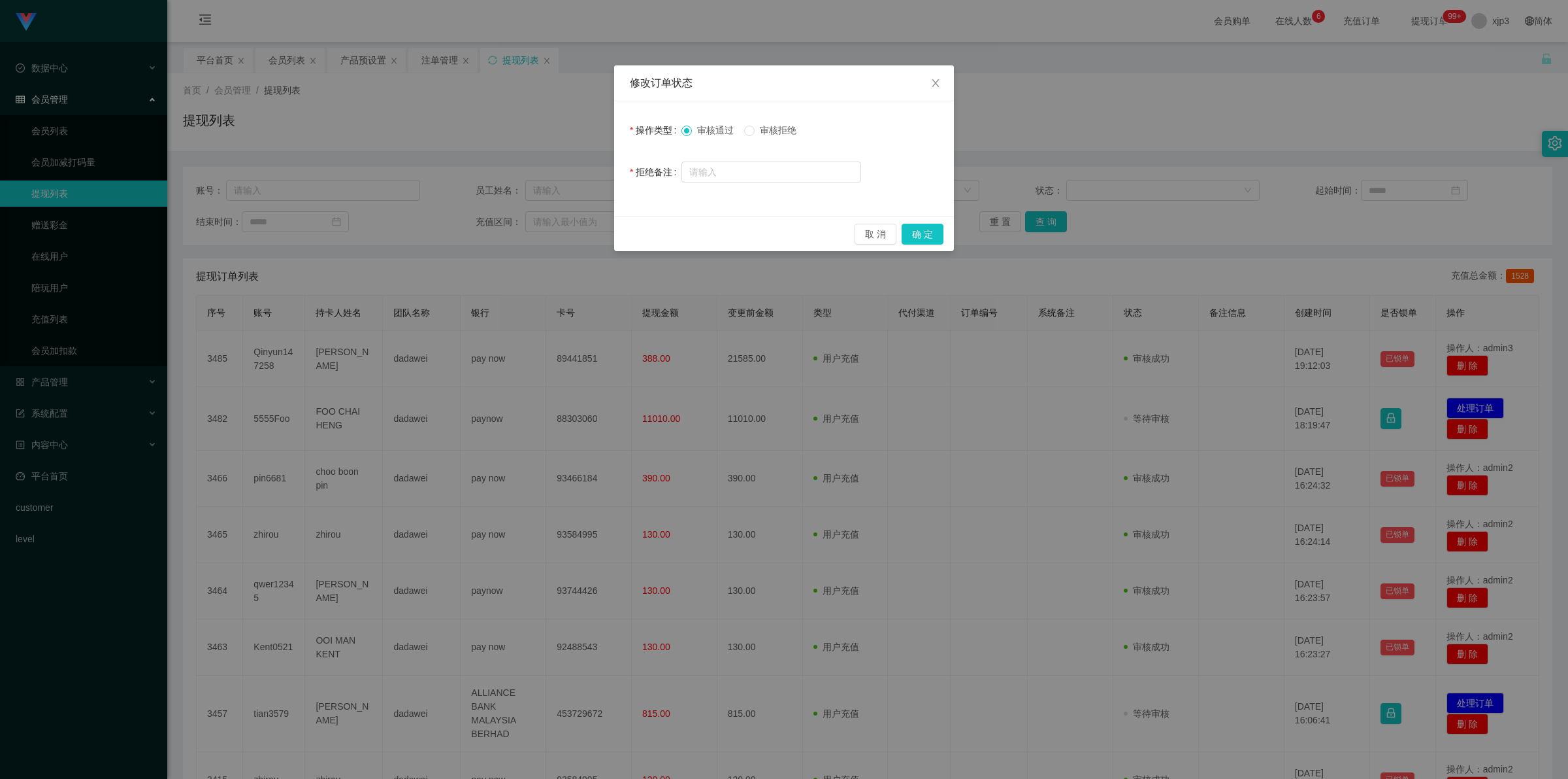
click at [781, 128] on span "审核拒绝" at bounding box center [778, 129] width 47 height 11
click at [772, 168] on input "text" at bounding box center [772, 172] width 180 height 21
paste input "订单数据异常，请联系数据部门处理！"
type input "订单数据异常，请联系数据部门处理！"
click at [912, 243] on button "确 定" at bounding box center [923, 234] width 42 height 21
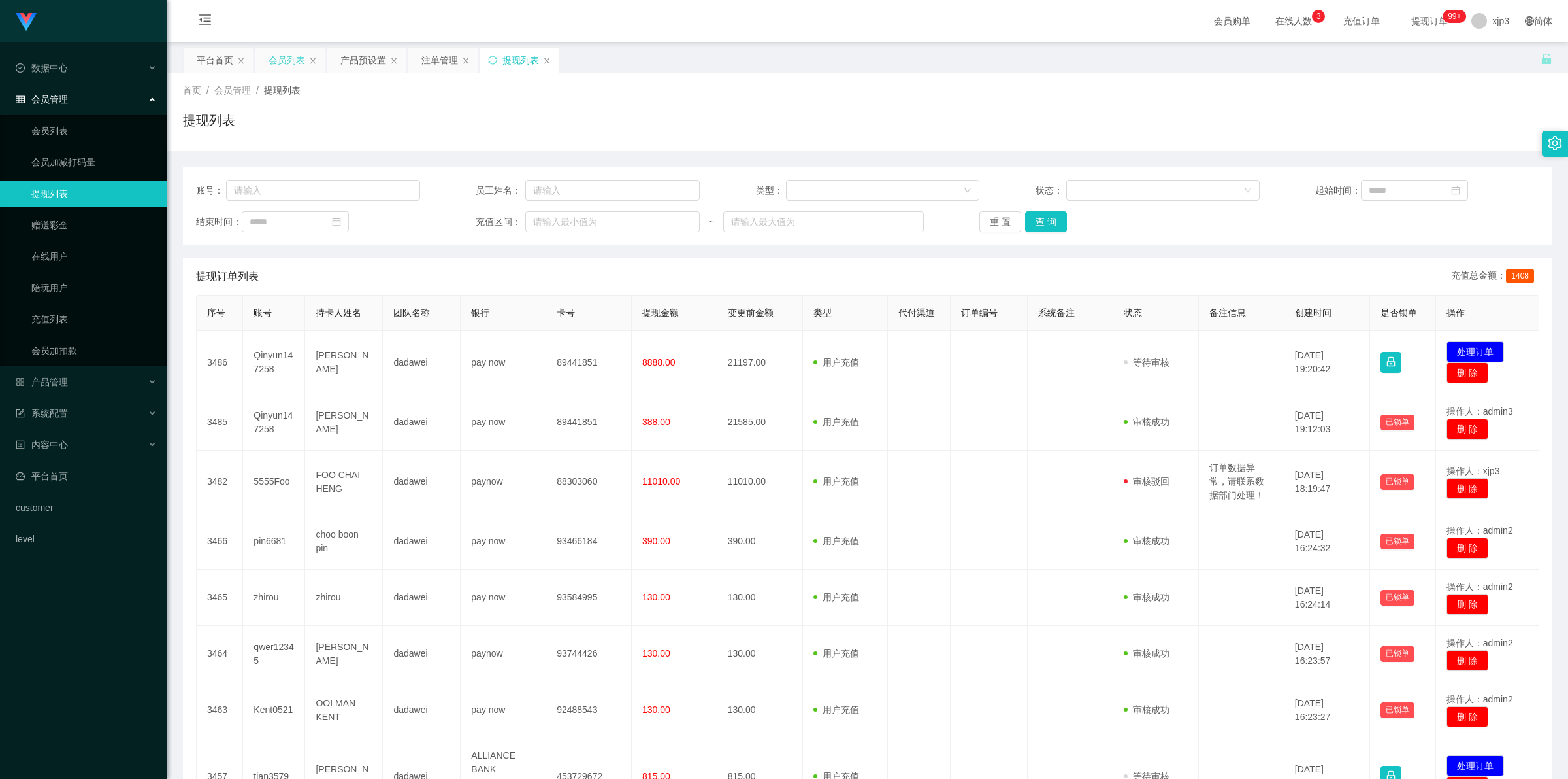
click at [289, 66] on div "会员列表" at bounding box center [286, 60] width 36 height 25
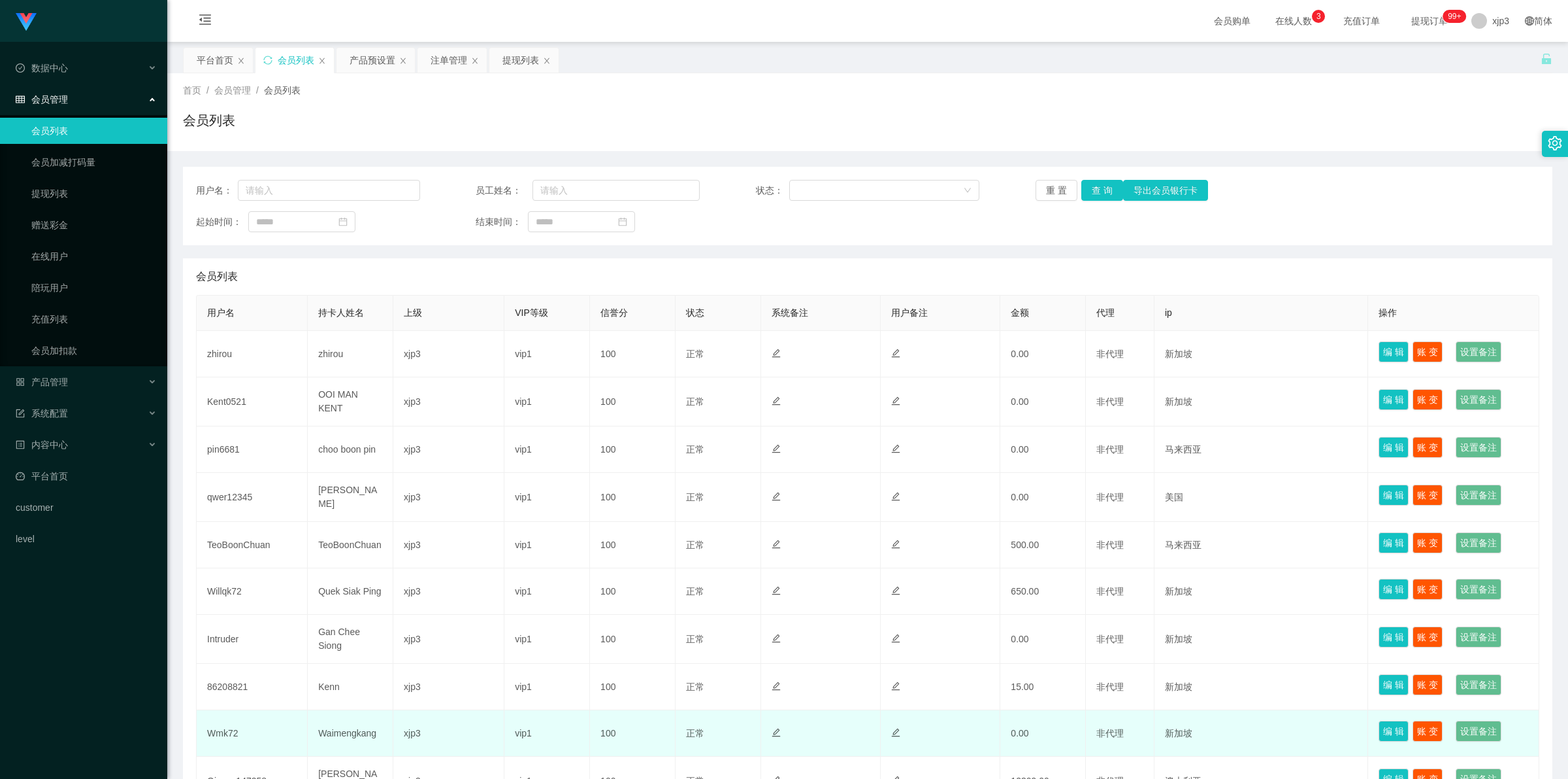
scroll to position [126, 0]
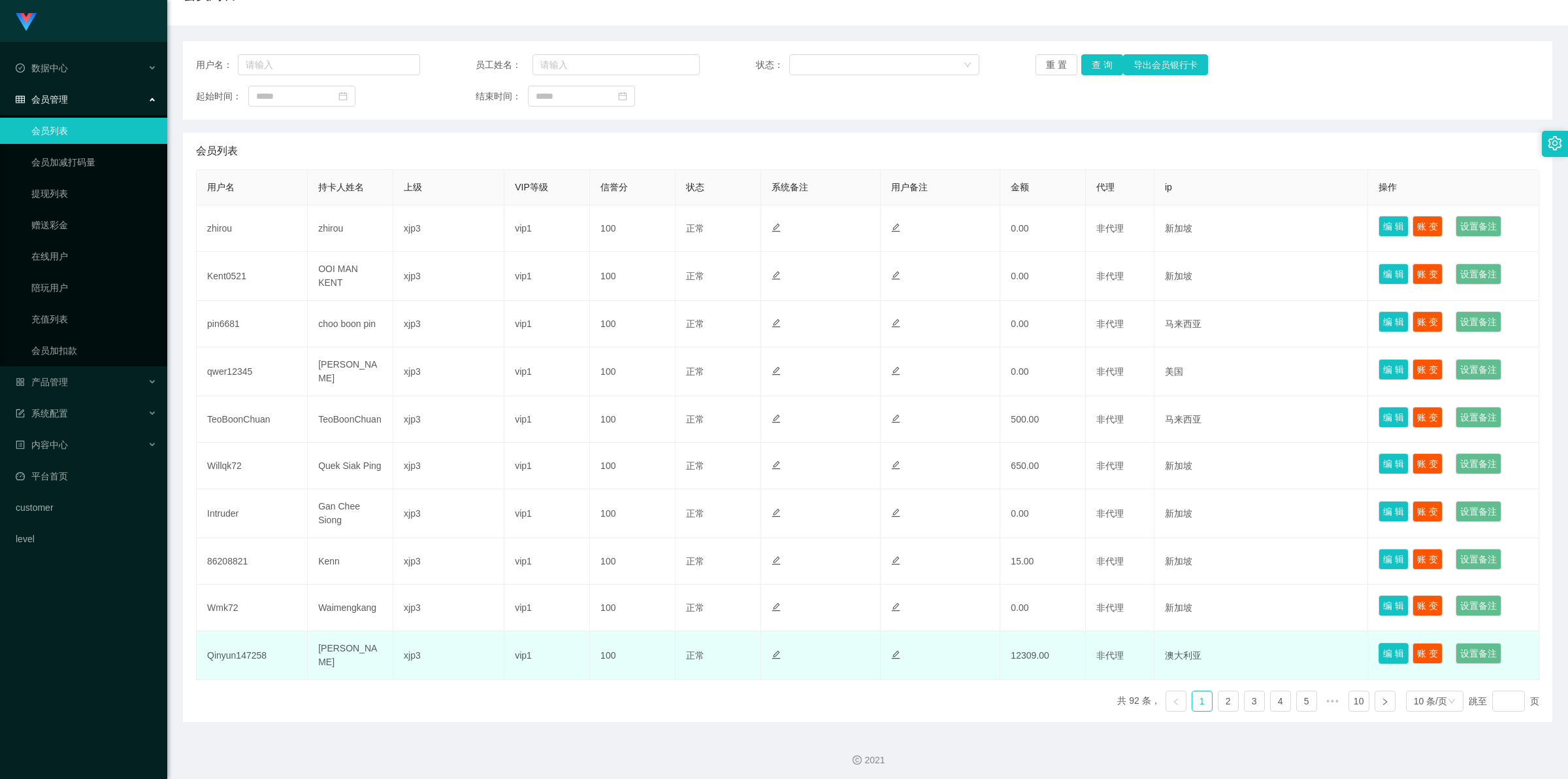
click at [413, 284] on button "编 辑" at bounding box center [1394, 653] width 30 height 21
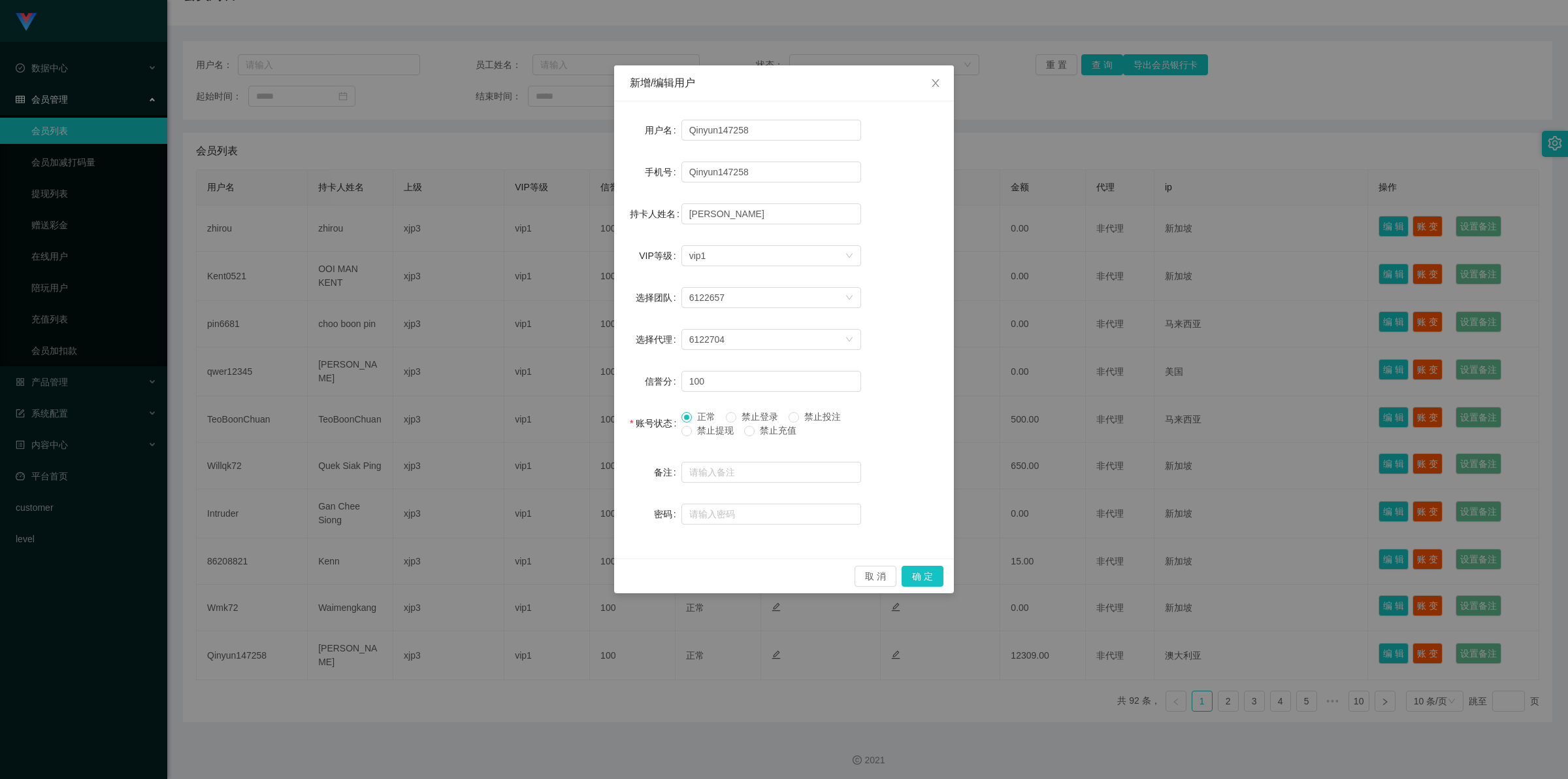
click at [413, 284] on span "禁止提现" at bounding box center [716, 429] width 47 height 11
click at [413, 284] on button "确 定" at bounding box center [923, 576] width 42 height 21
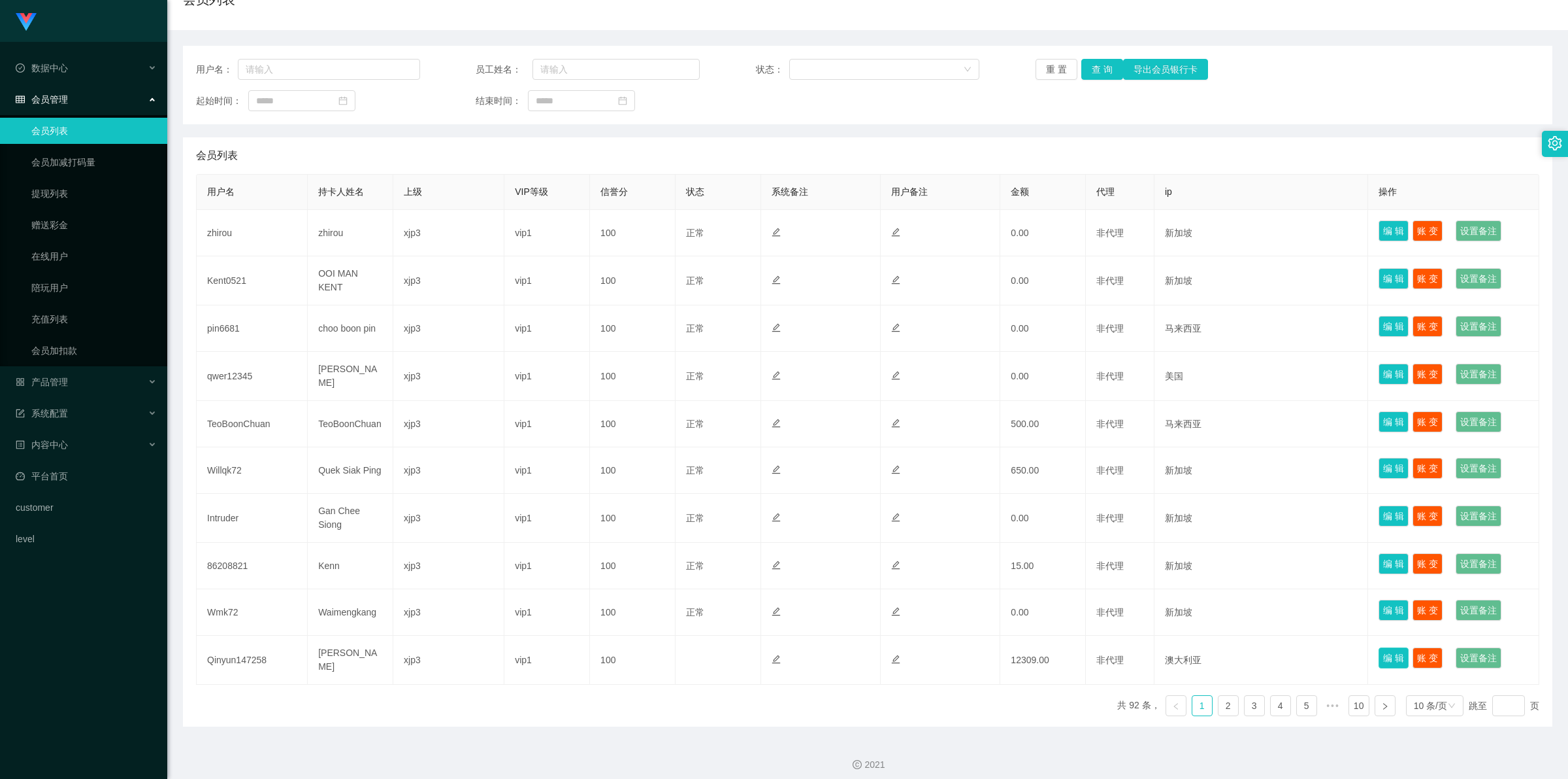
scroll to position [0, 0]
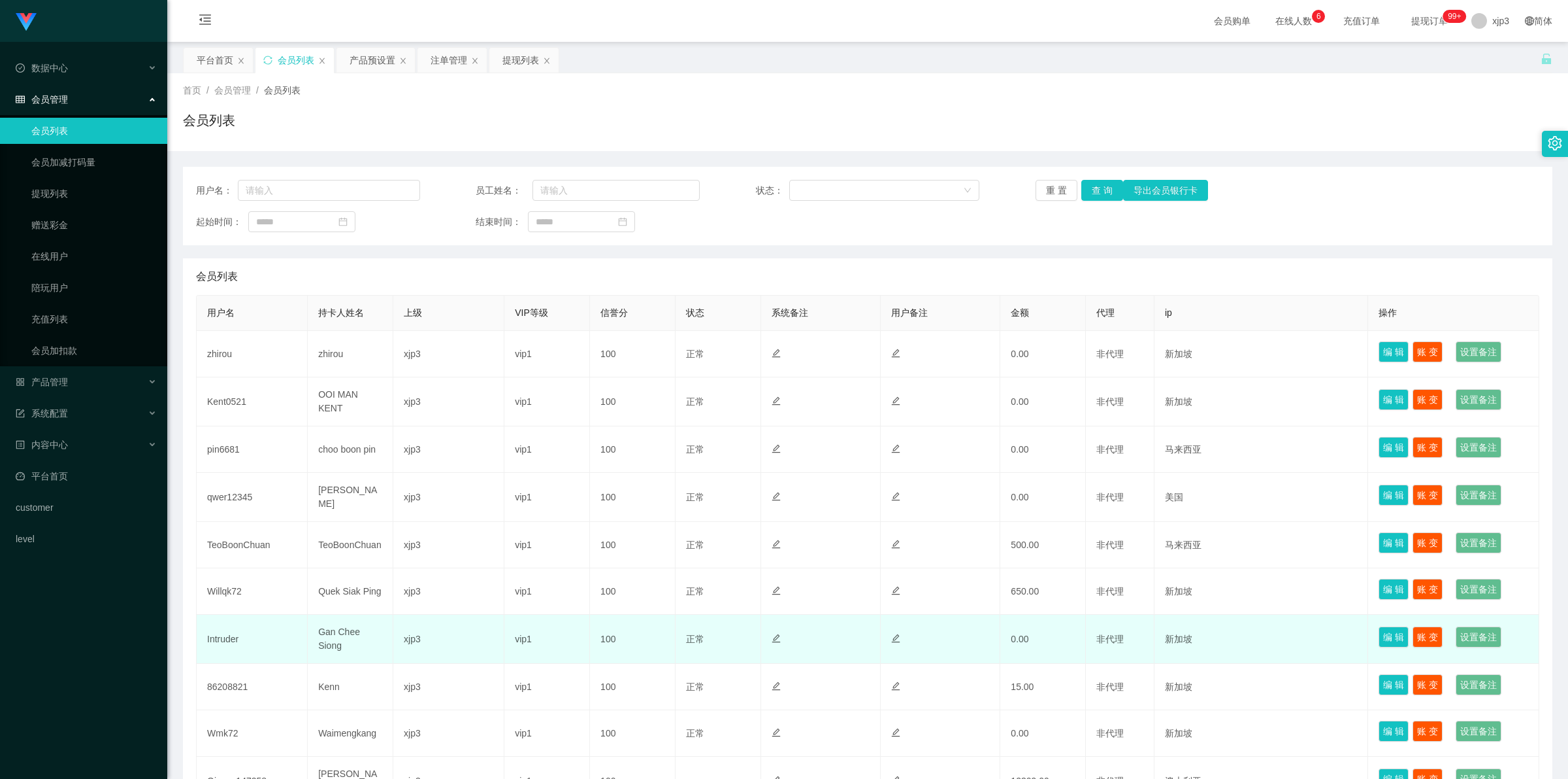
scroll to position [126, 0]
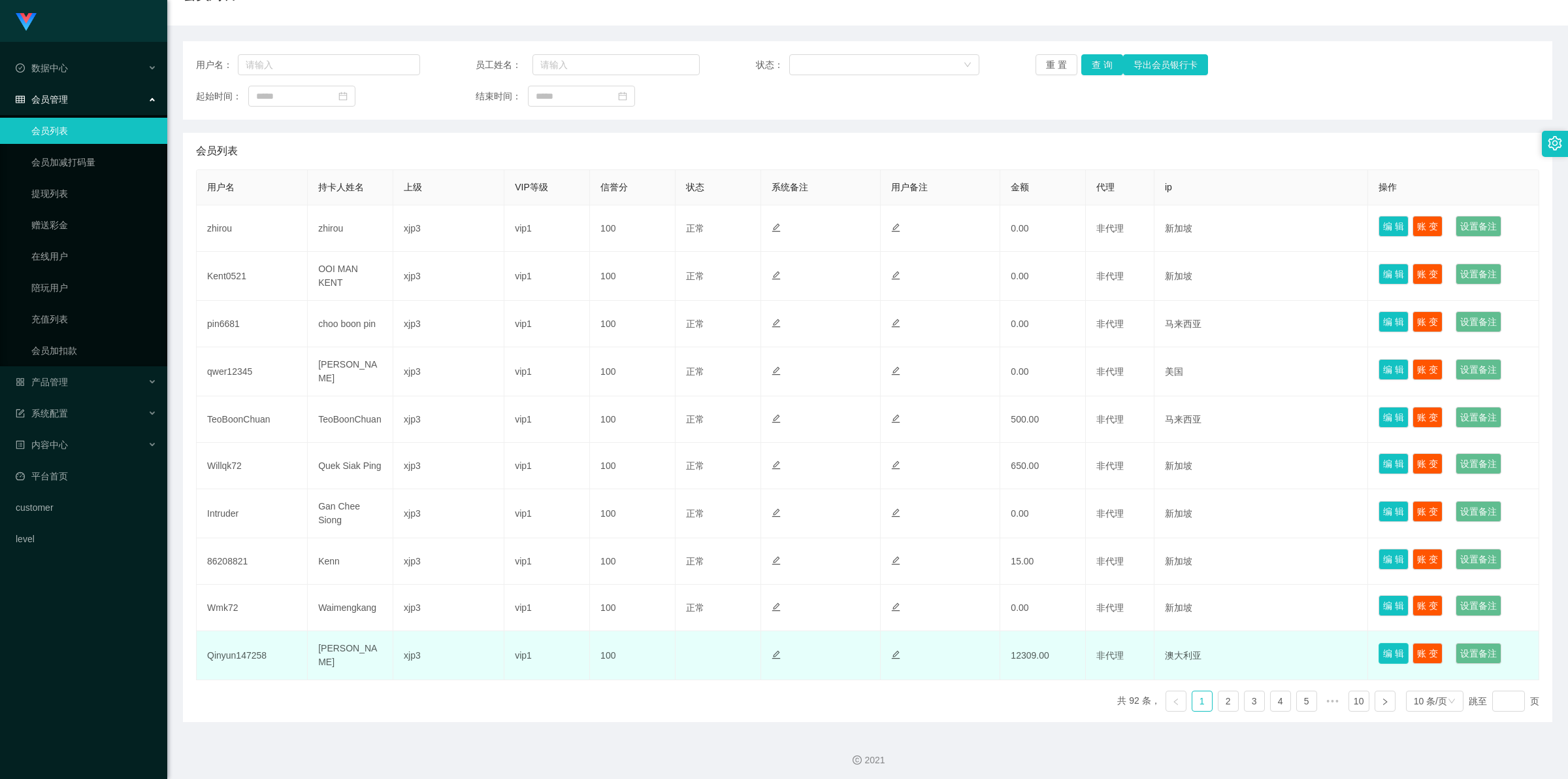
click at [1387, 653] on button "编 辑" at bounding box center [1394, 653] width 30 height 21
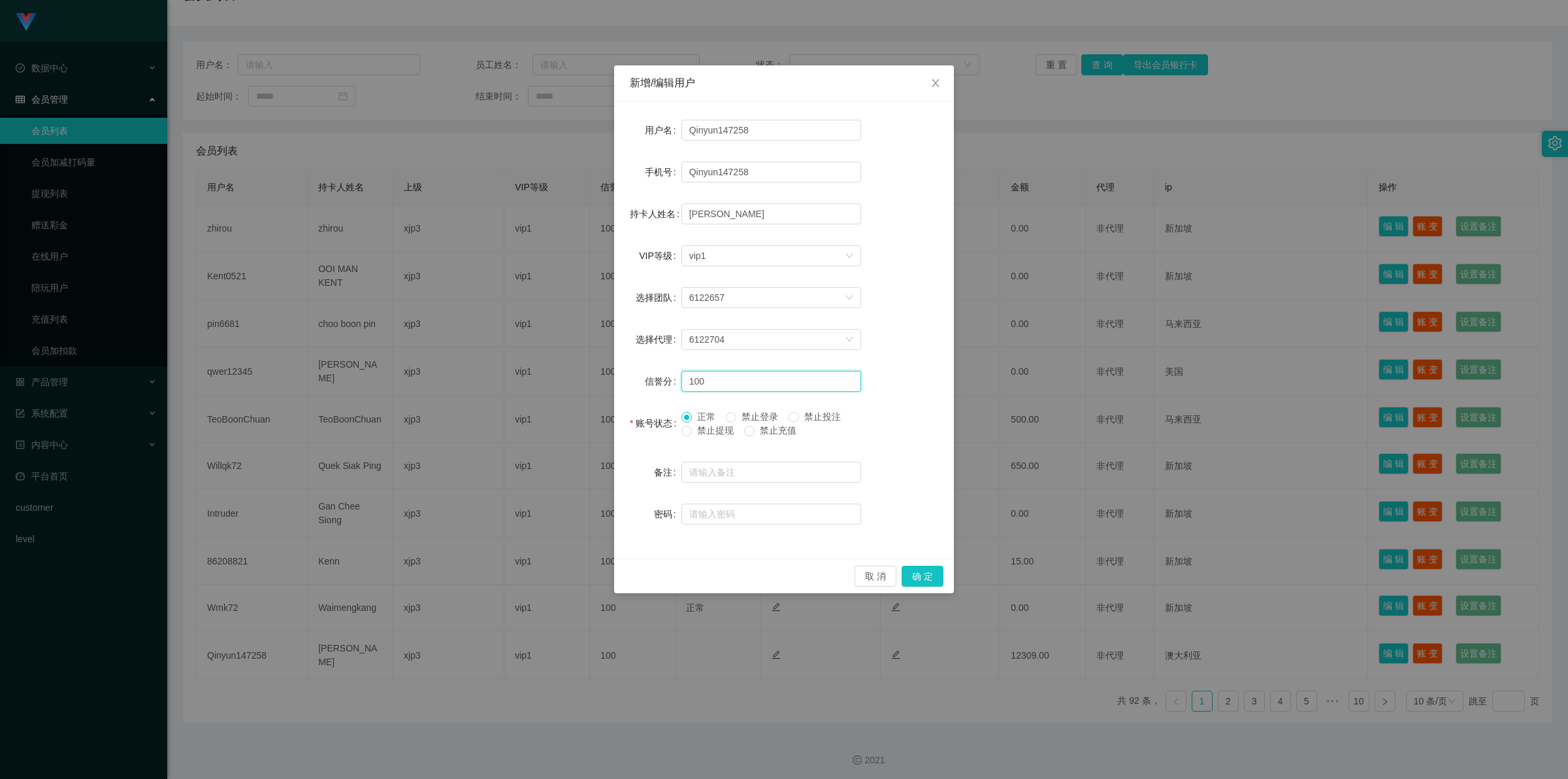
drag, startPoint x: 733, startPoint y: 379, endPoint x: 530, endPoint y: 379, distance: 203.0
click at [530, 379] on div "新增/编辑用户 用户名 Qinyun147258 手机号 Qinyun147258 持卡人姓名 [PERSON_NAME] VIP等级 选择VIP等级 vip…" at bounding box center [784, 389] width 1568 height 779
type input "90"
click at [925, 577] on button "确 定" at bounding box center [923, 576] width 42 height 21
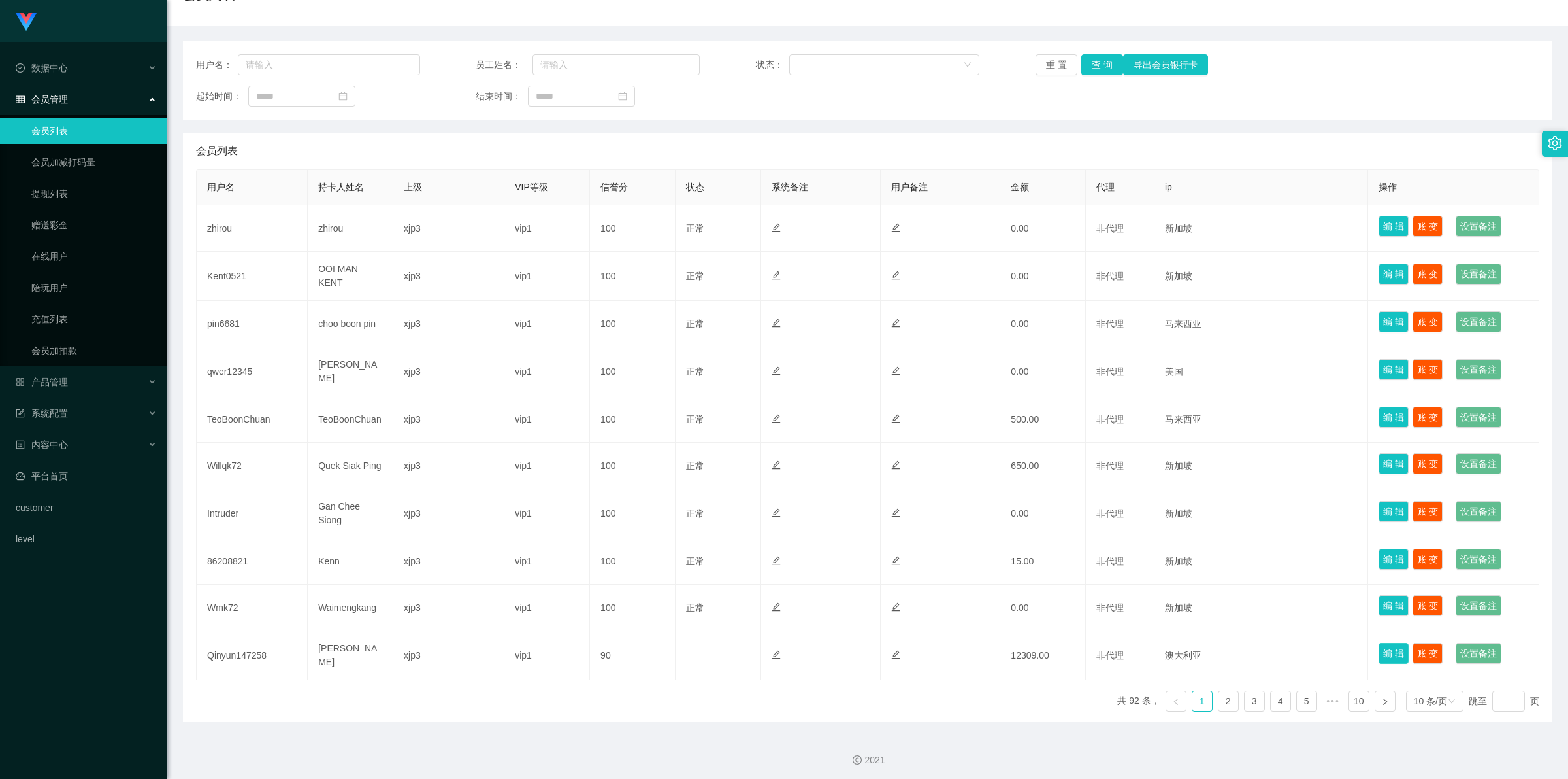
scroll to position [0, 0]
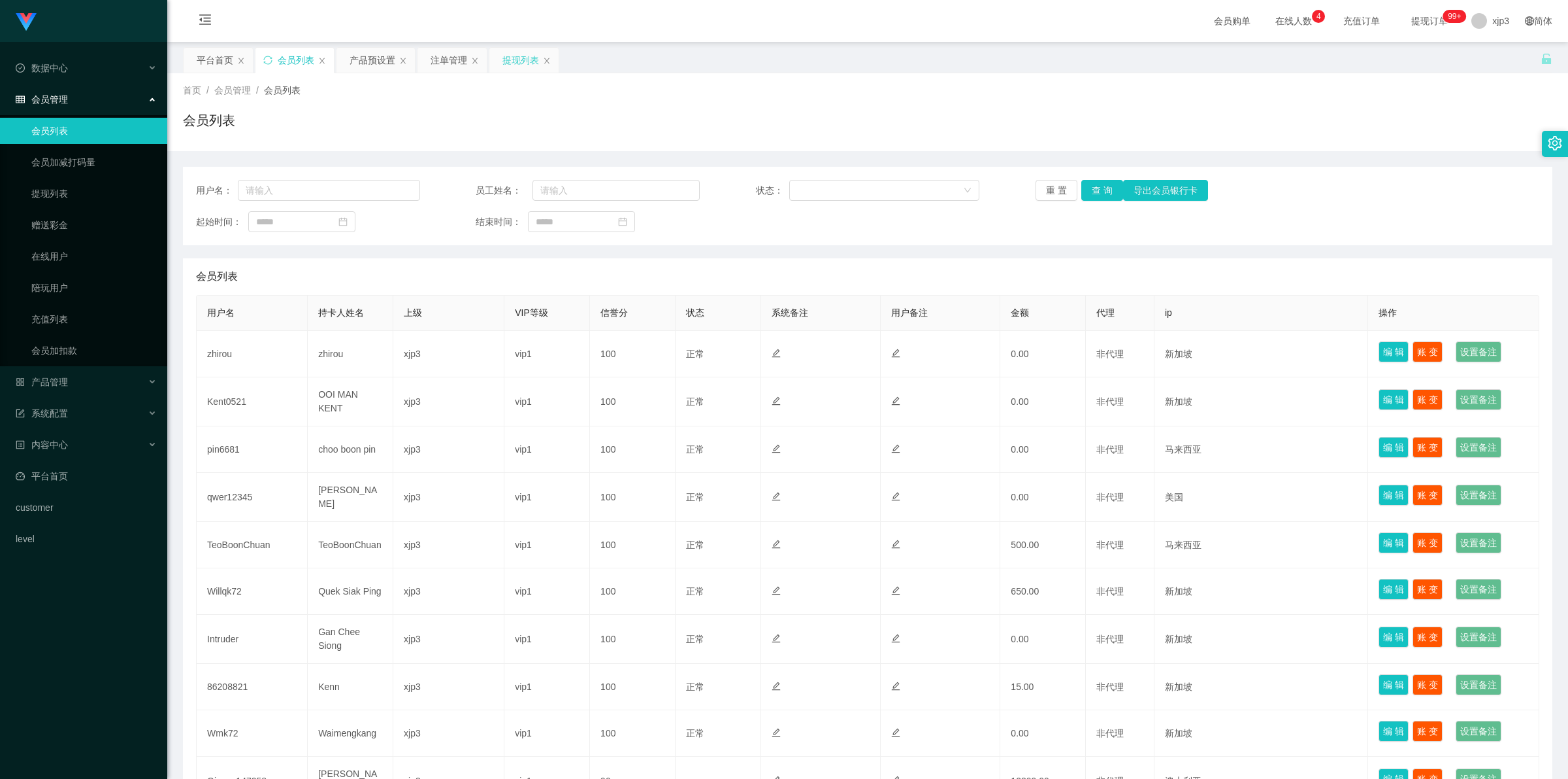
click at [513, 60] on div "提现列表" at bounding box center [521, 60] width 36 height 25
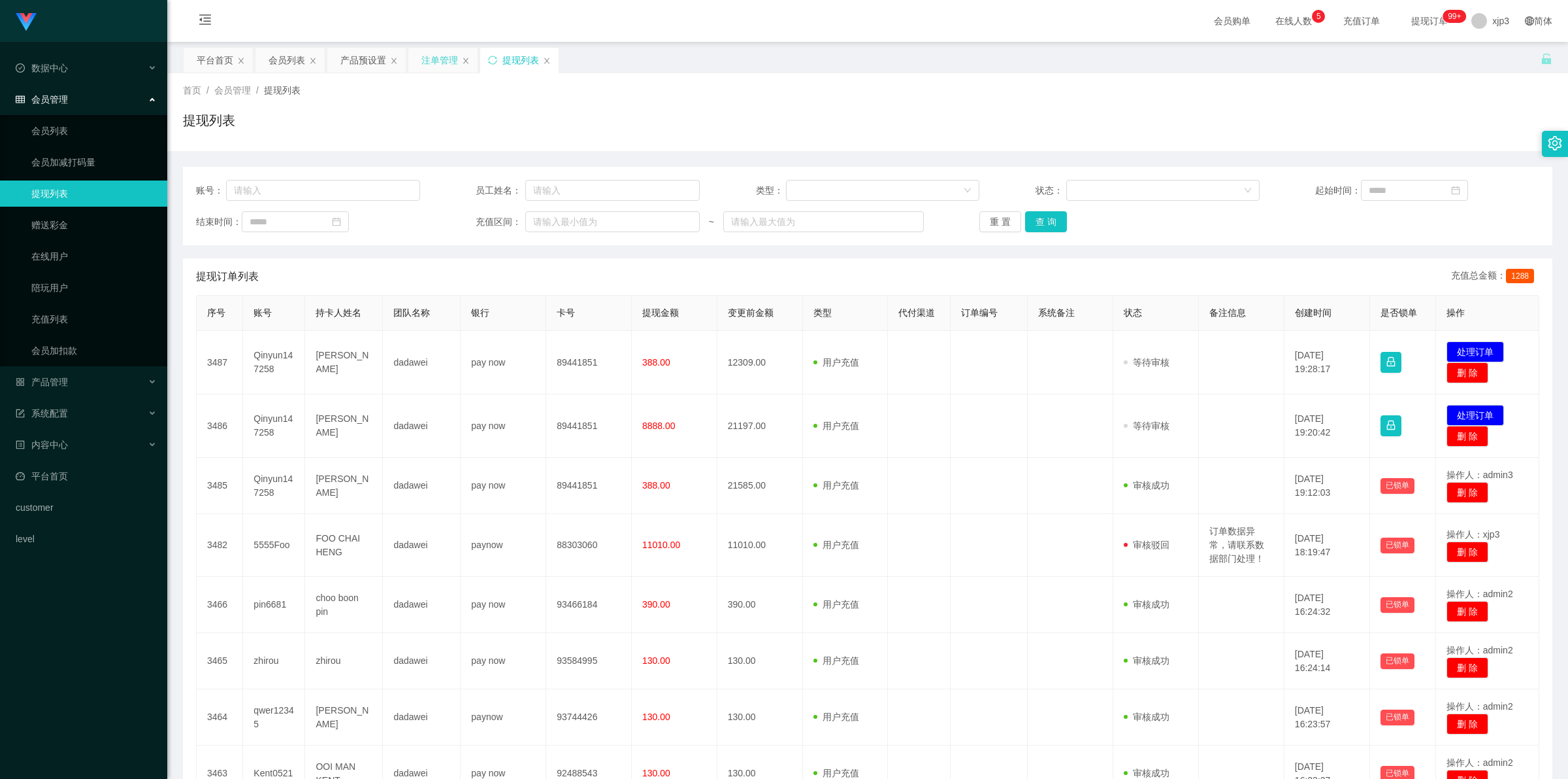
click at [436, 57] on div "注单管理" at bounding box center [440, 60] width 36 height 25
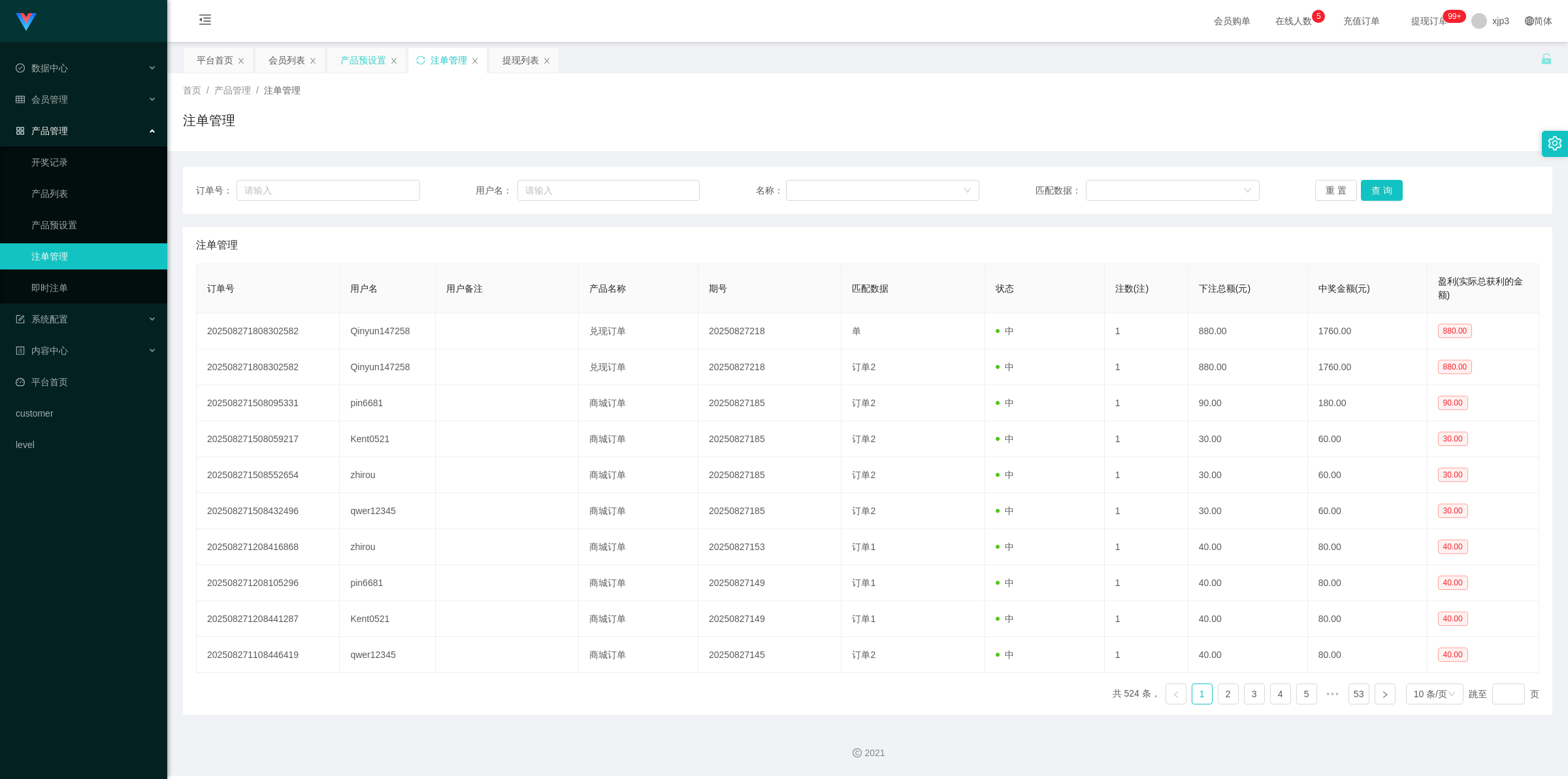
click at [361, 69] on div "产品预设置" at bounding box center [363, 60] width 46 height 25
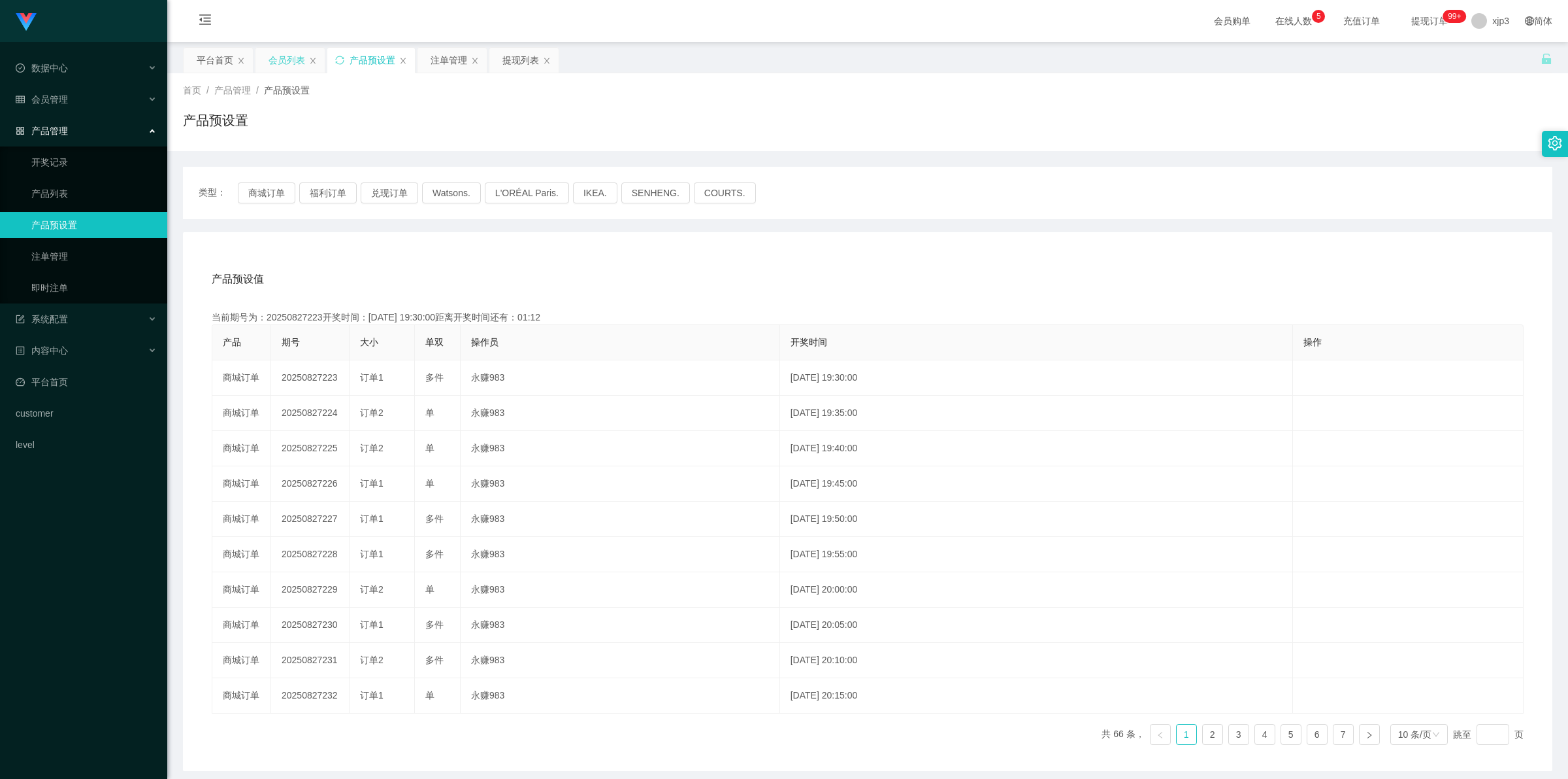
click at [289, 63] on div "会员列表" at bounding box center [286, 60] width 36 height 25
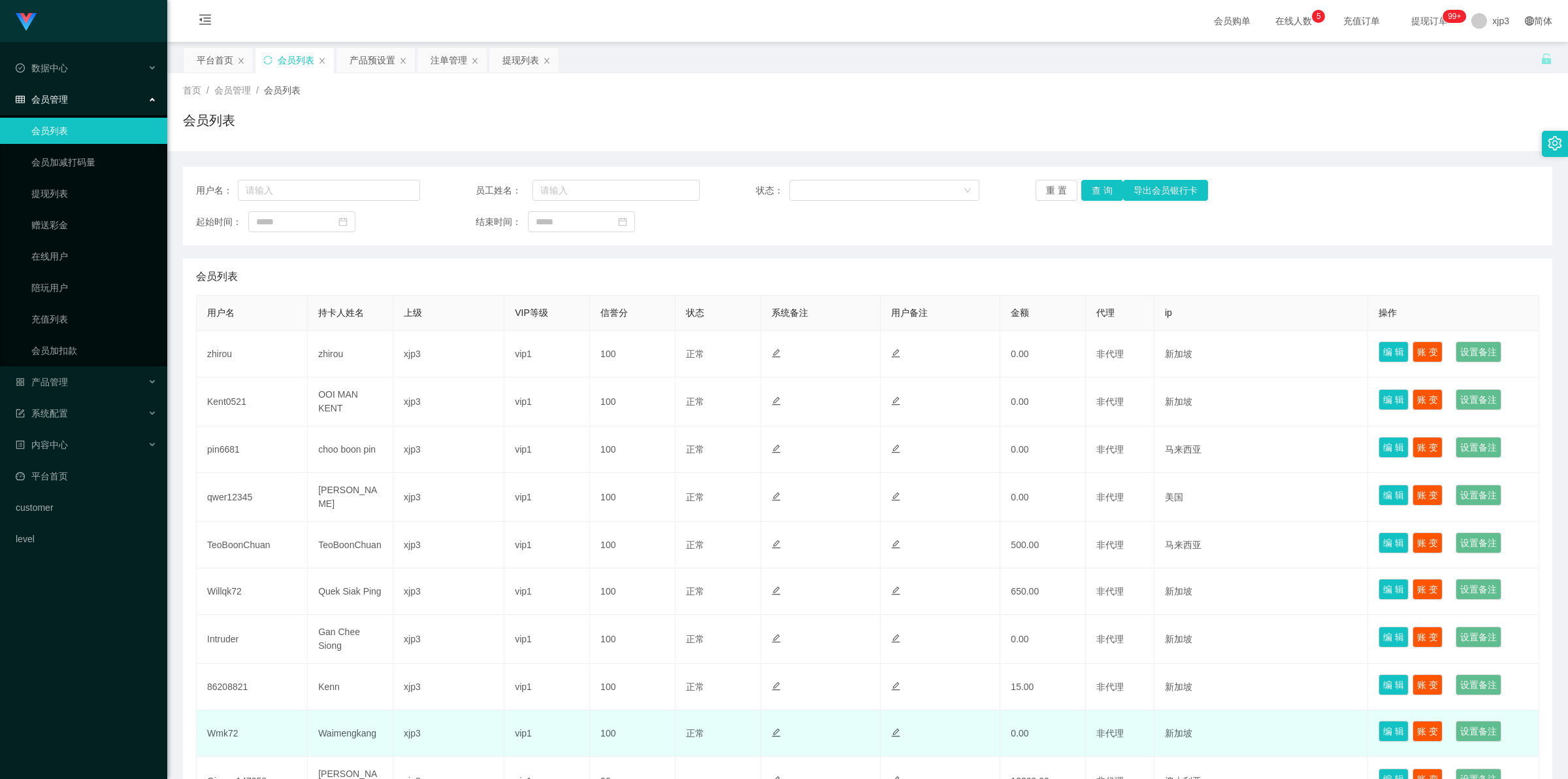
scroll to position [126, 0]
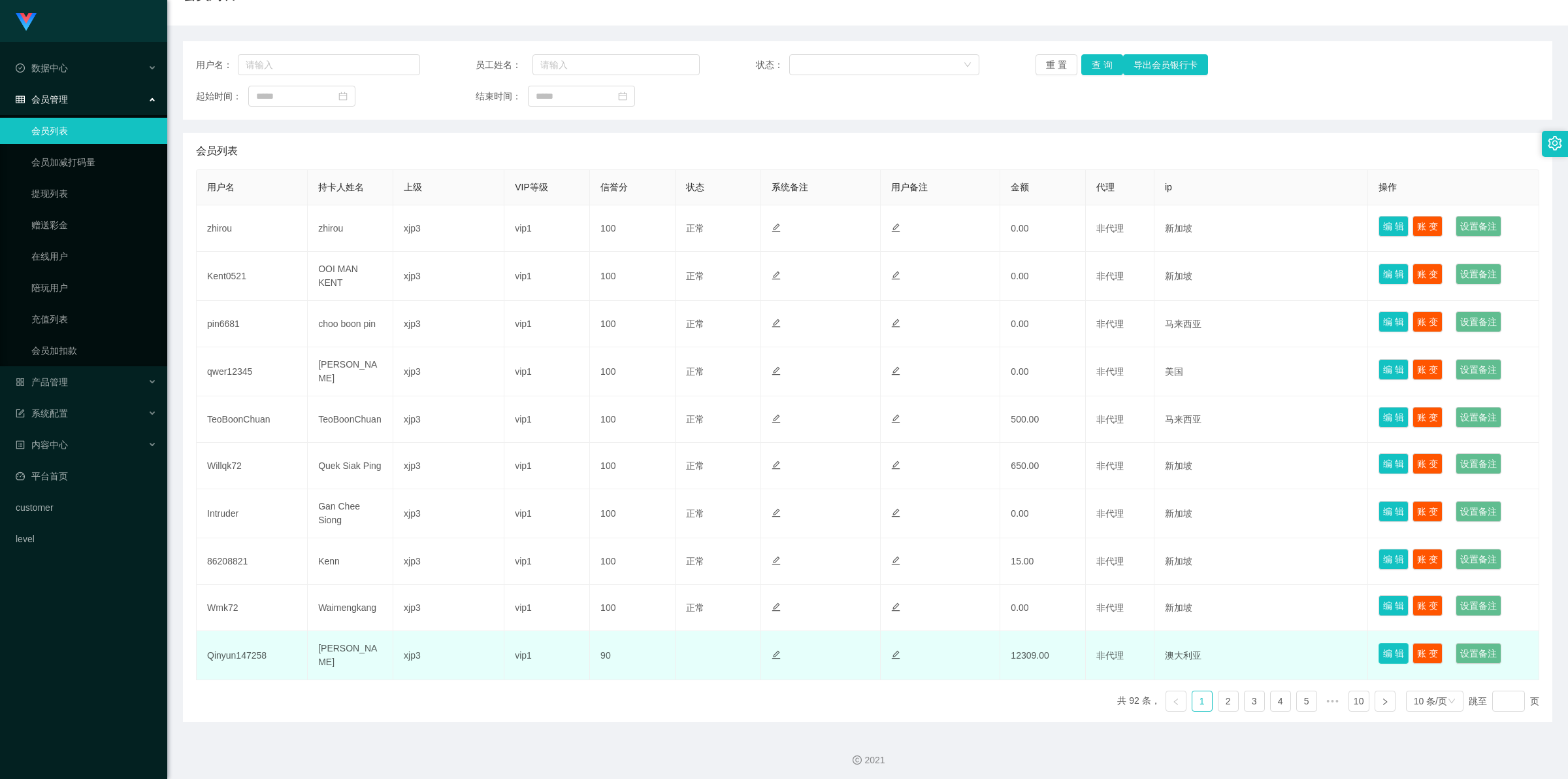
click at [1383, 651] on button "编 辑" at bounding box center [1394, 653] width 30 height 21
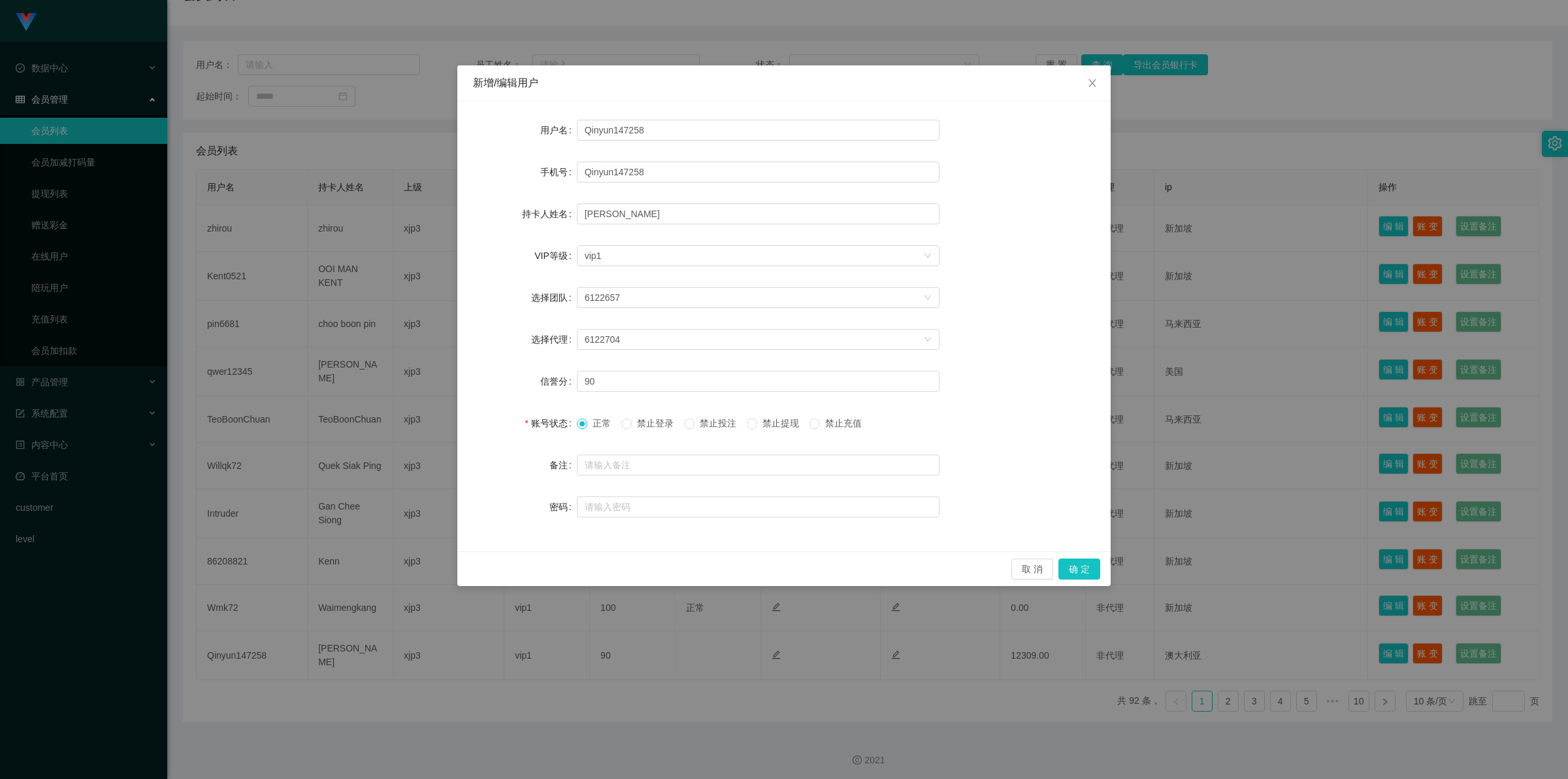
click at [780, 423] on span "禁止提现" at bounding box center [781, 423] width 47 height 11
click at [1085, 573] on button "确 定" at bounding box center [1079, 569] width 42 height 21
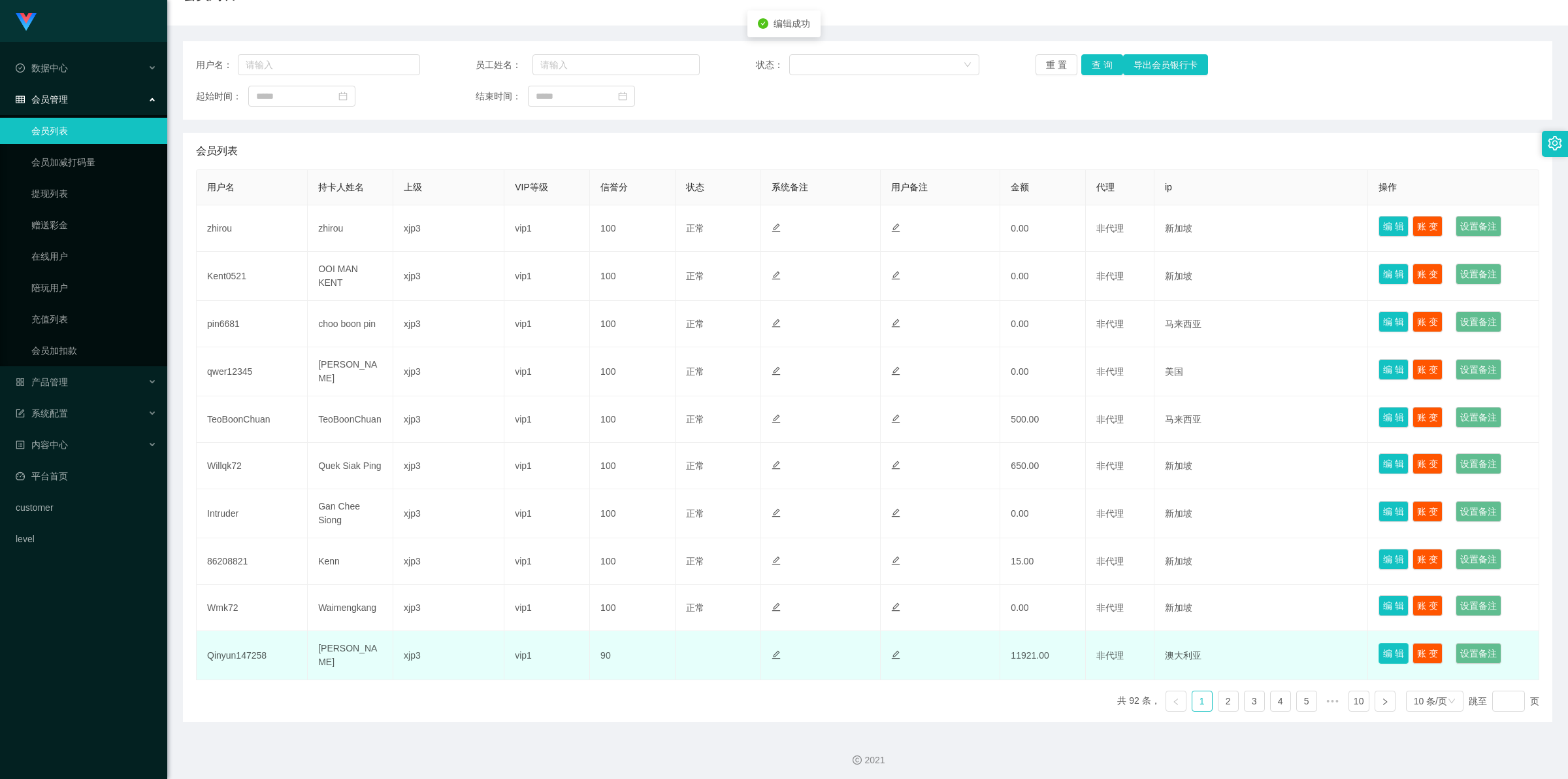
click at [1393, 653] on button "编 辑" at bounding box center [1394, 653] width 30 height 21
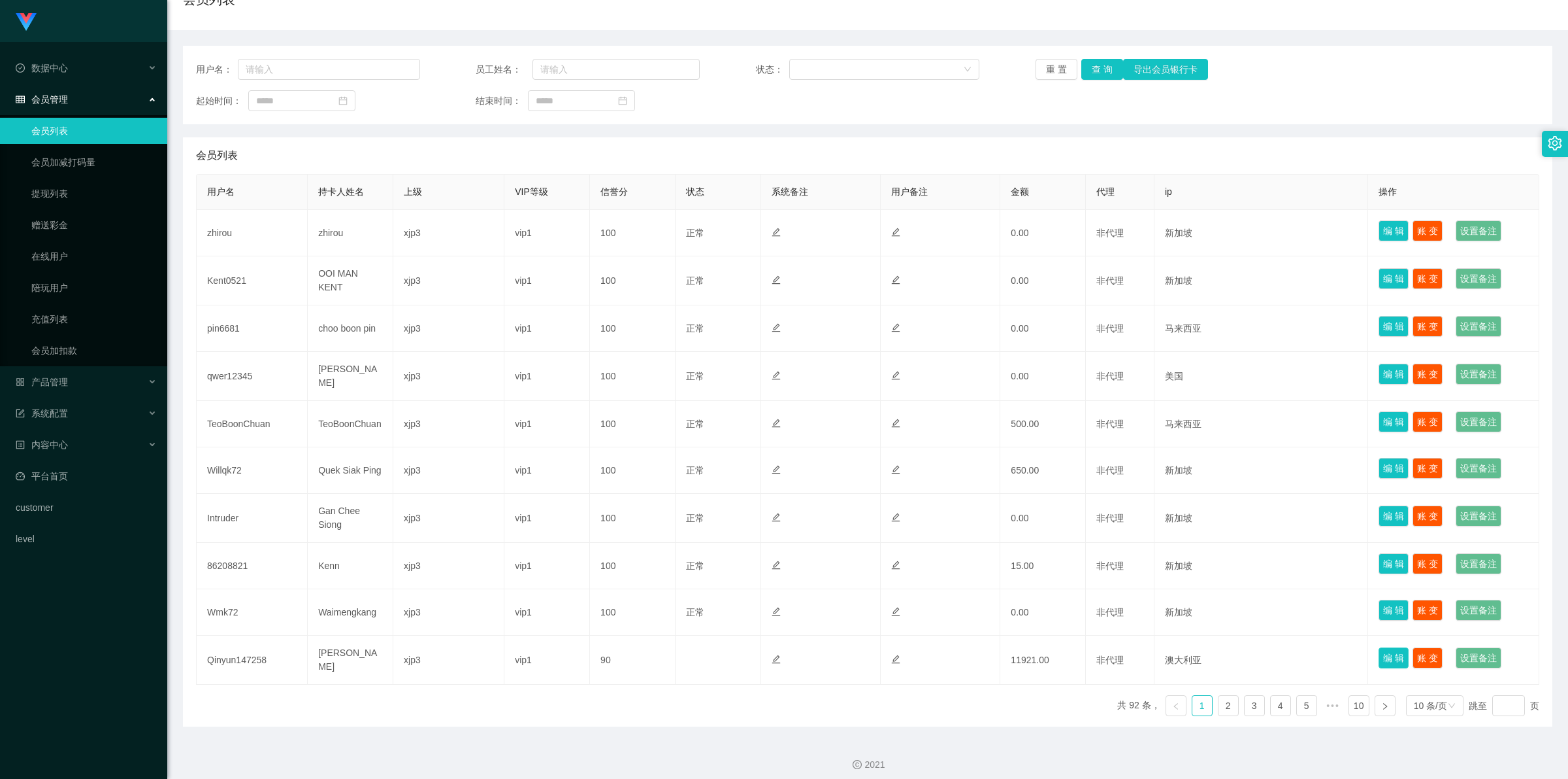
scroll to position [0, 0]
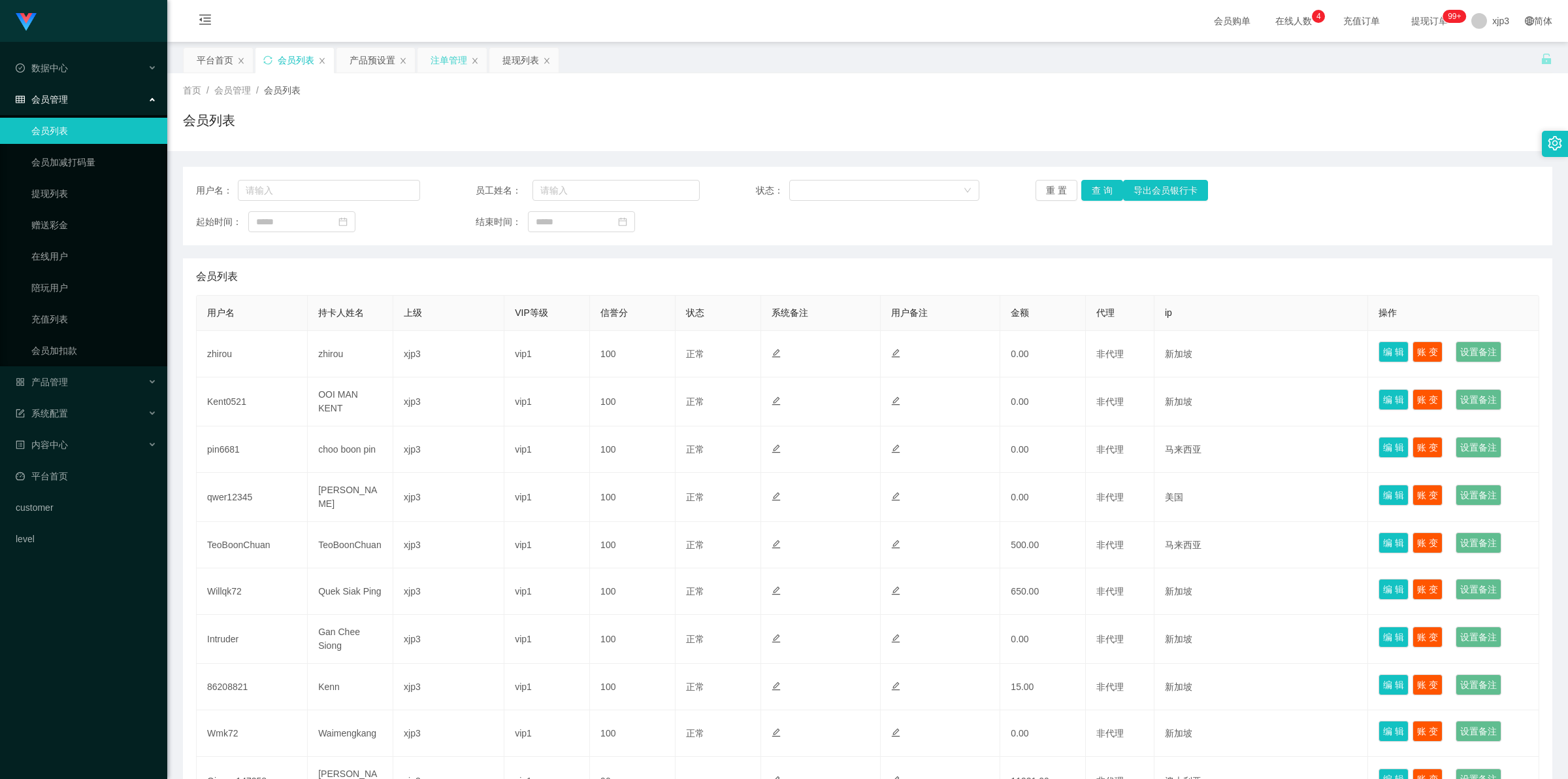
click at [443, 50] on div "注单管理" at bounding box center [449, 60] width 36 height 25
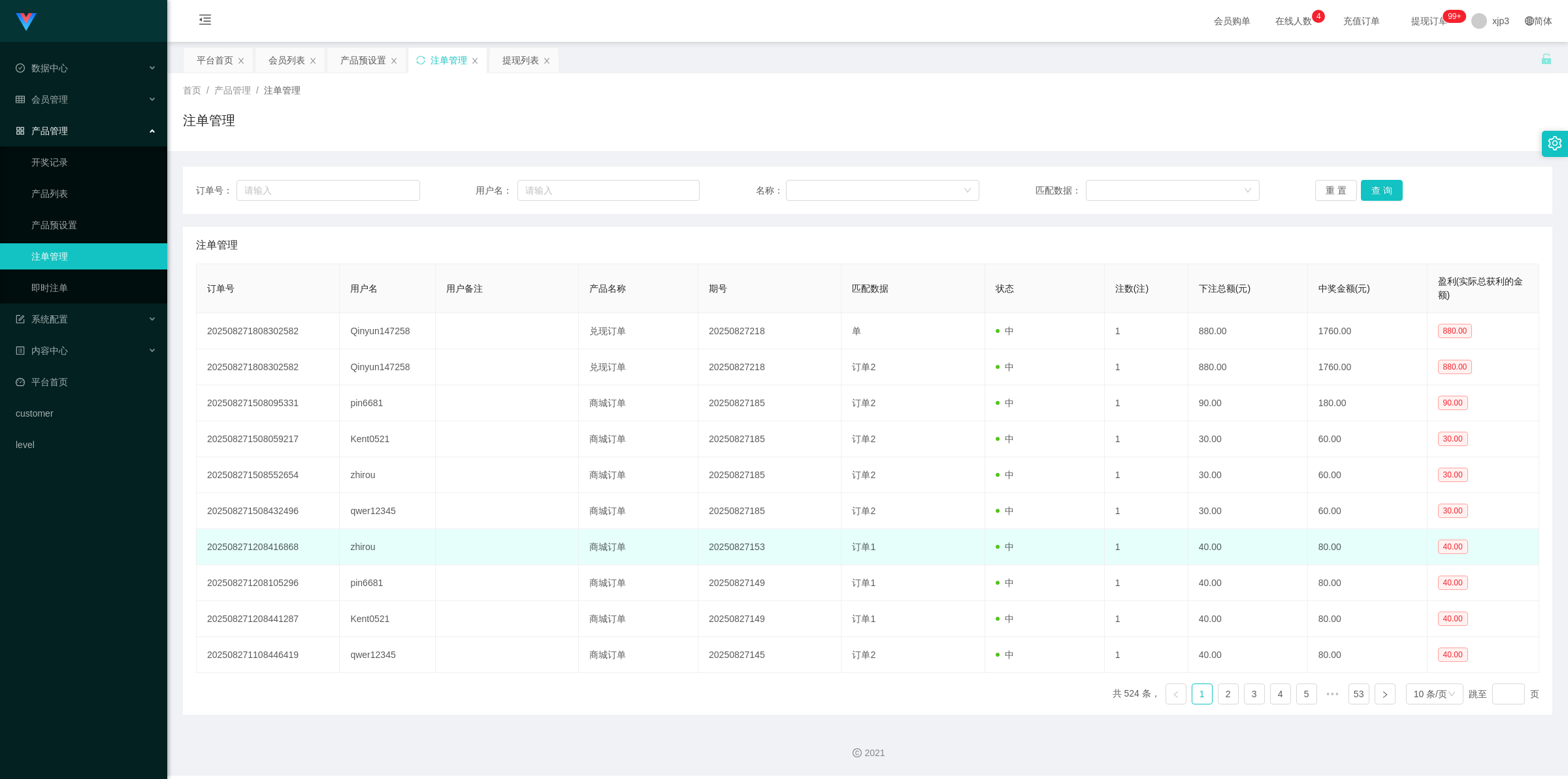
scroll to position [1, 0]
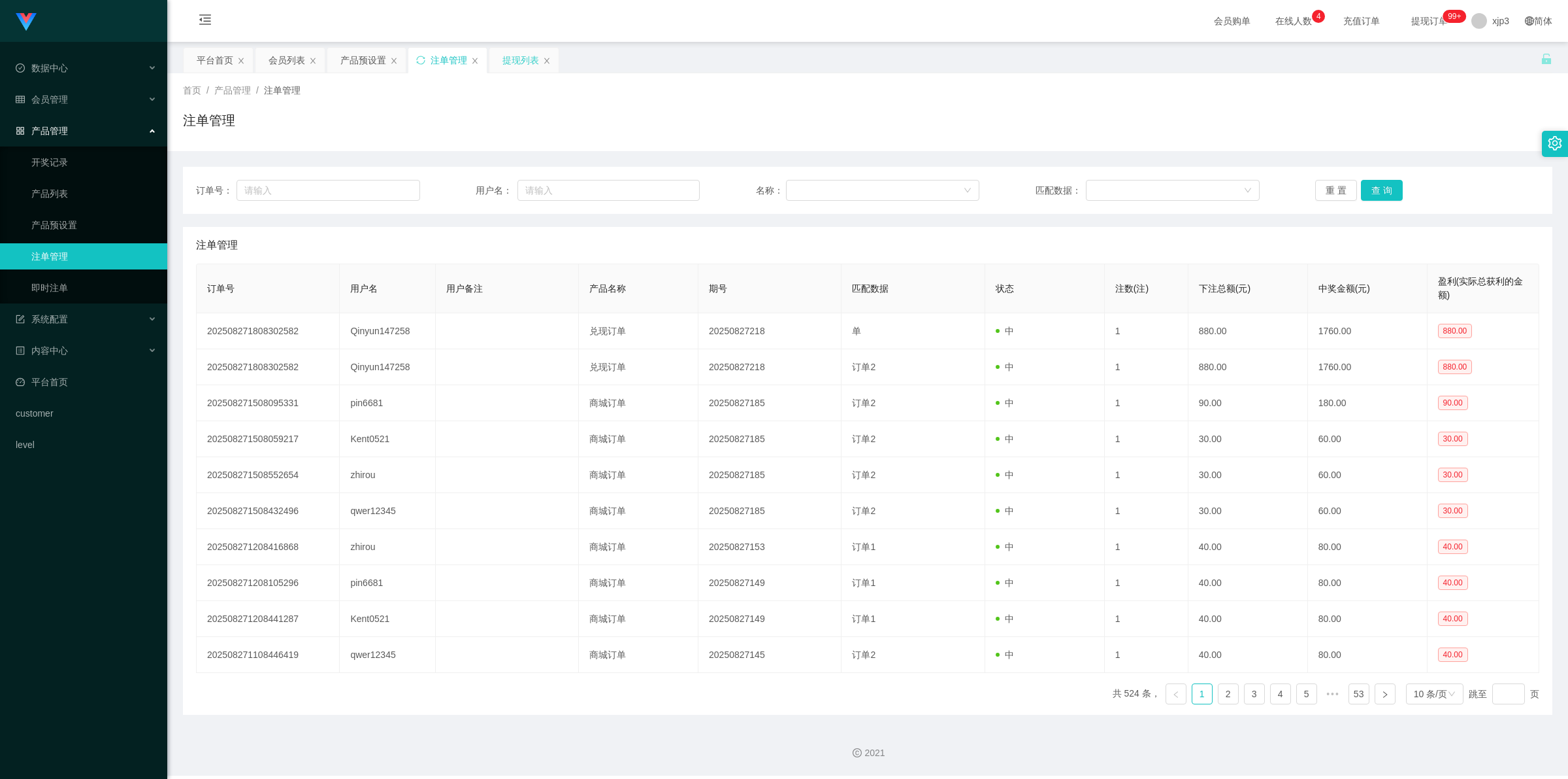
click at [513, 50] on div "提现列表" at bounding box center [521, 60] width 36 height 25
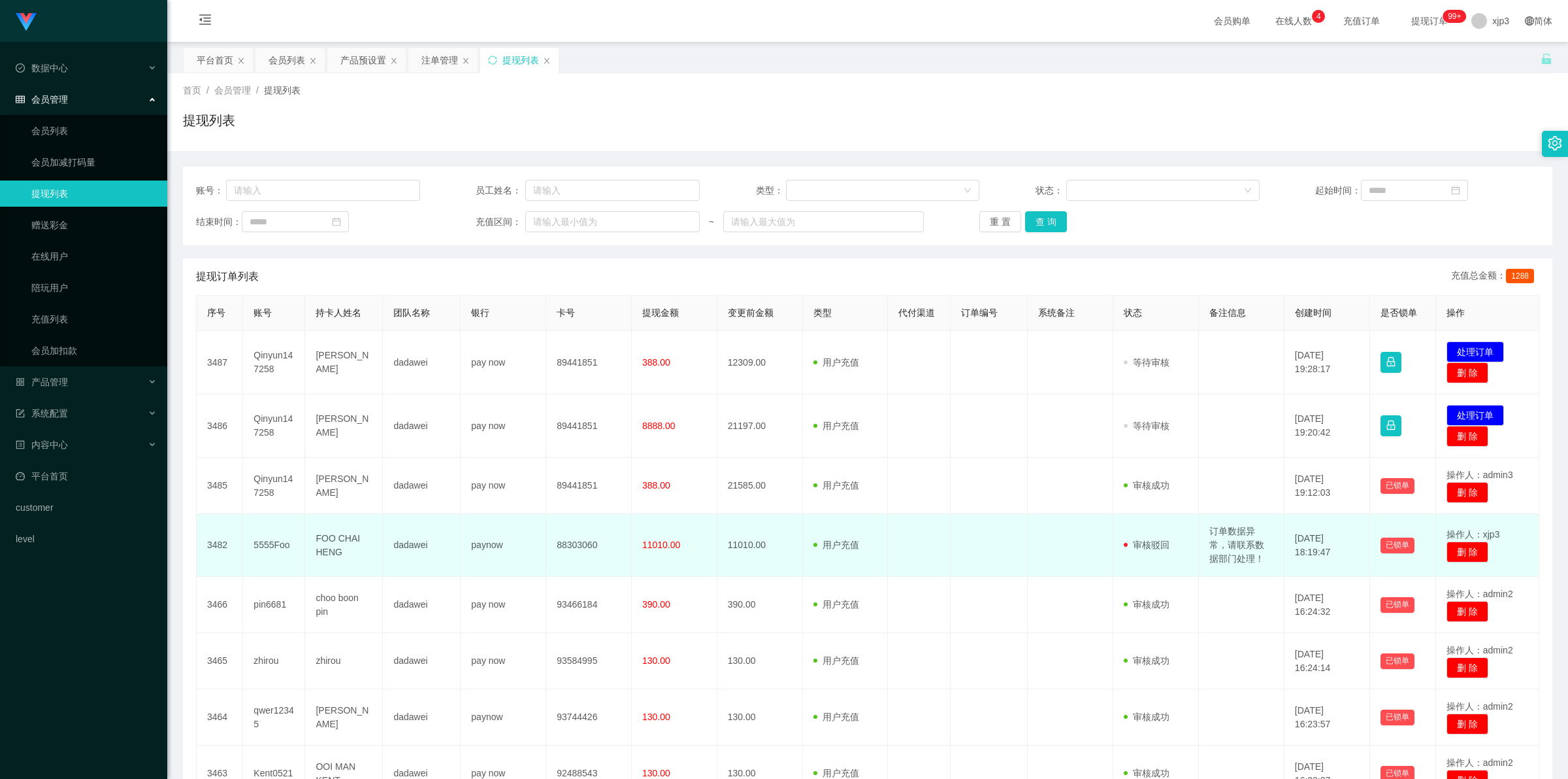
click at [1229, 540] on td "订单数据异常，请联系数据部门处理！" at bounding box center [1241, 544] width 85 height 62
copy td "订单数据异常，请联系数据部门处理！"
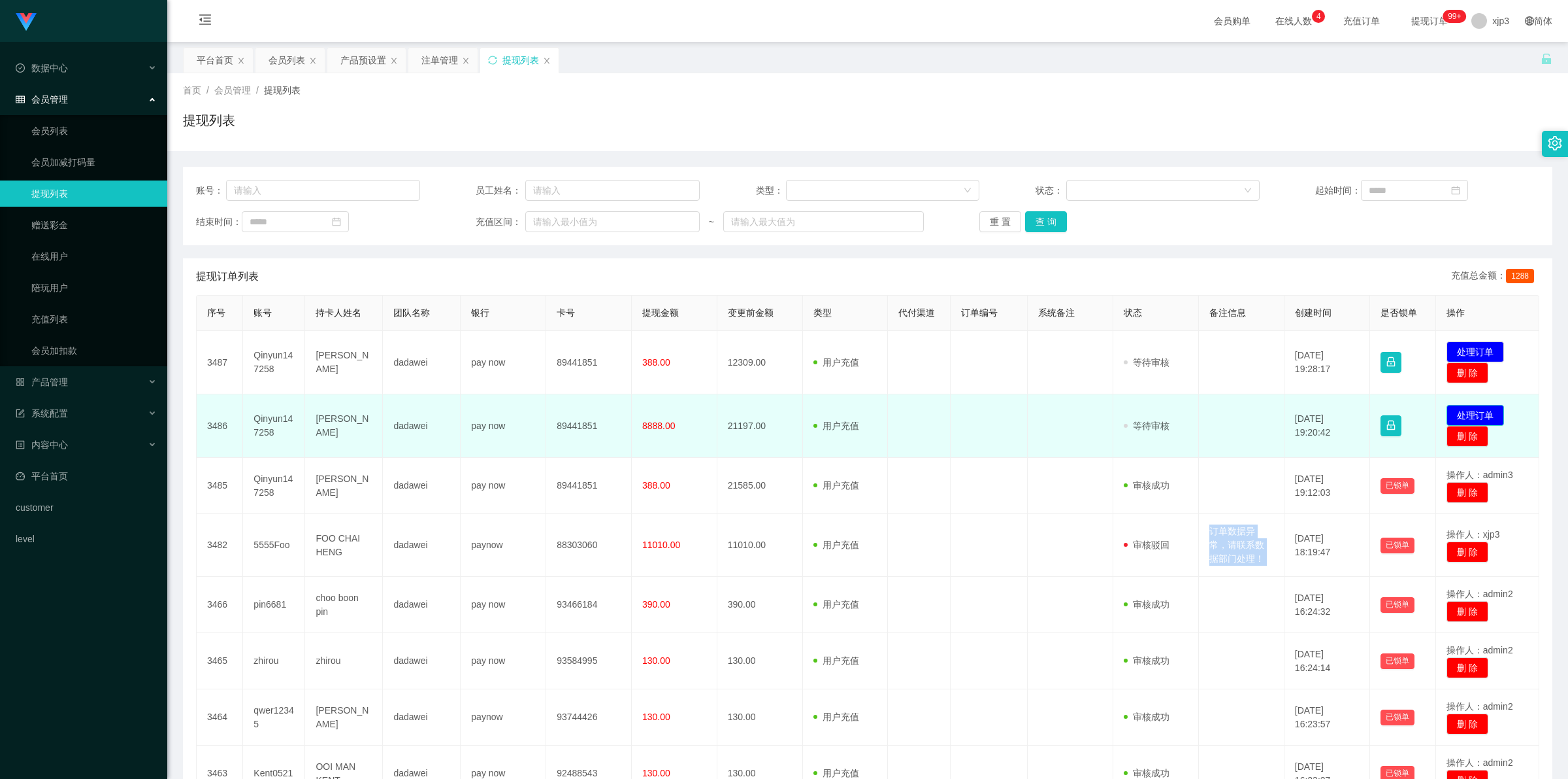
click at [1456, 406] on button "处理订单" at bounding box center [1476, 415] width 57 height 21
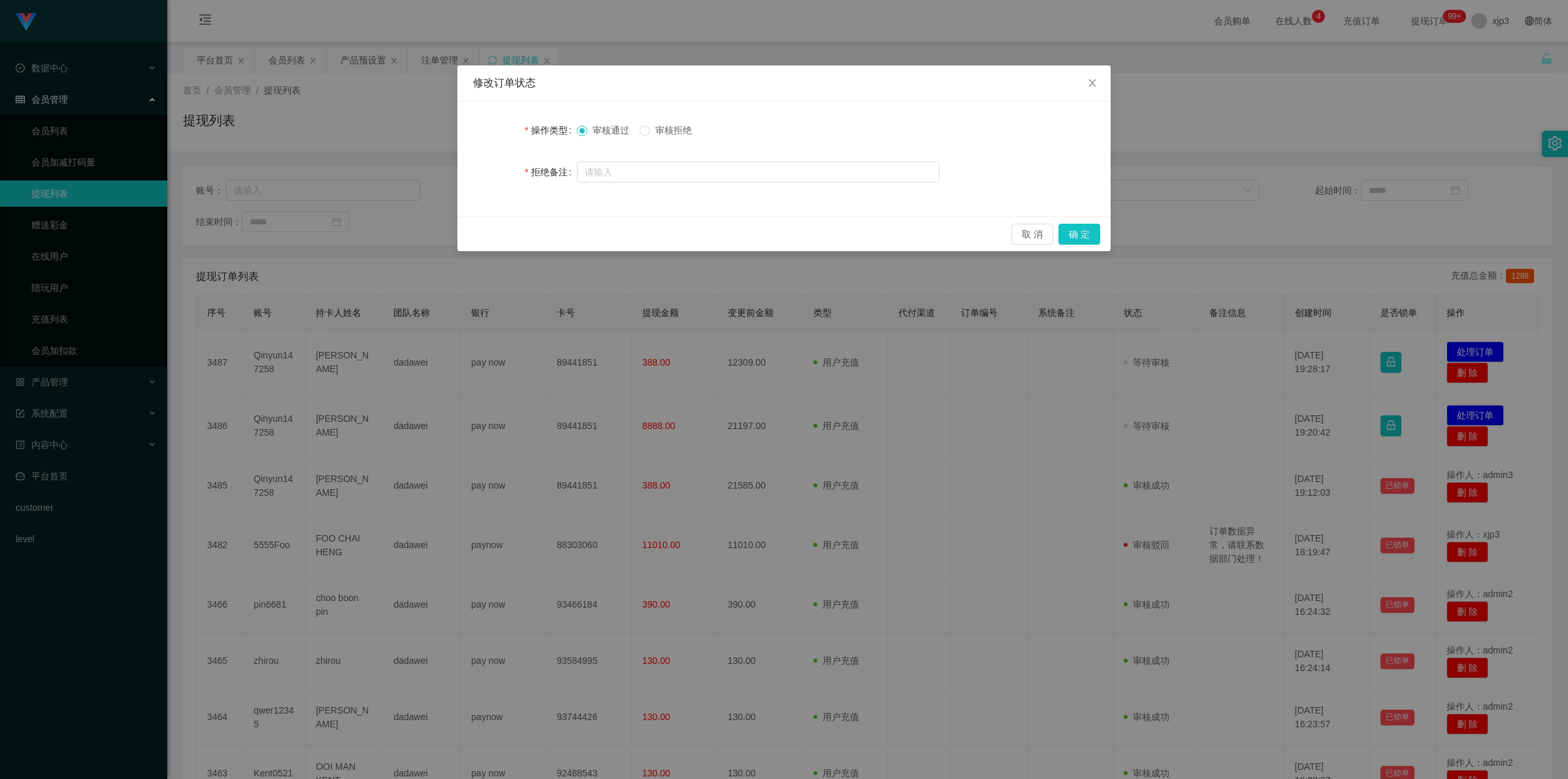
click at [630, 118] on div "审核通过 审核拒绝" at bounding box center [758, 129] width 363 height 26
click at [641, 124] on div "审核通过 审核拒绝" at bounding box center [639, 130] width 125 height 13
click at [654, 174] on input "text" at bounding box center [758, 172] width 363 height 21
click at [631, 168] on input "提现异常，请联系数据部门处理！" at bounding box center [758, 172] width 363 height 21
click at [631, 170] on input "提现异常，请联系数据部门处理！" at bounding box center [758, 172] width 363 height 21
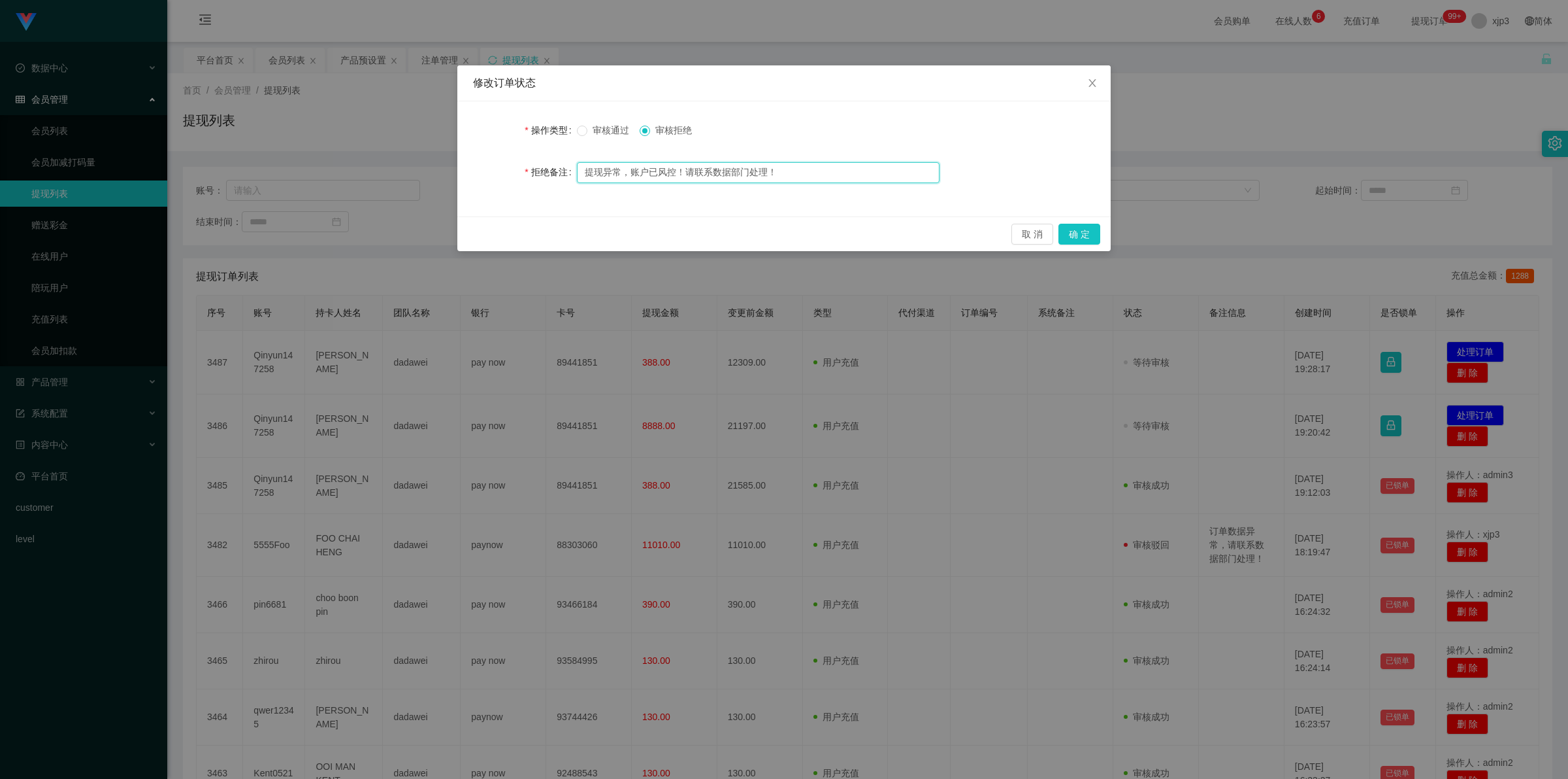
drag, startPoint x: 806, startPoint y: 164, endPoint x: 343, endPoint y: 149, distance: 463.2
click at [345, 149] on div "修改订单状态 操作类型 审核通过 审核拒绝 拒绝备注 提现异常，账户已风控！请联系数据部门处理！ 取 消 确 定" at bounding box center [784, 389] width 1568 height 779
type input "提现异常，账户已风控！请联系数据部门处理！"
click at [1089, 231] on button "确 定" at bounding box center [1079, 234] width 42 height 21
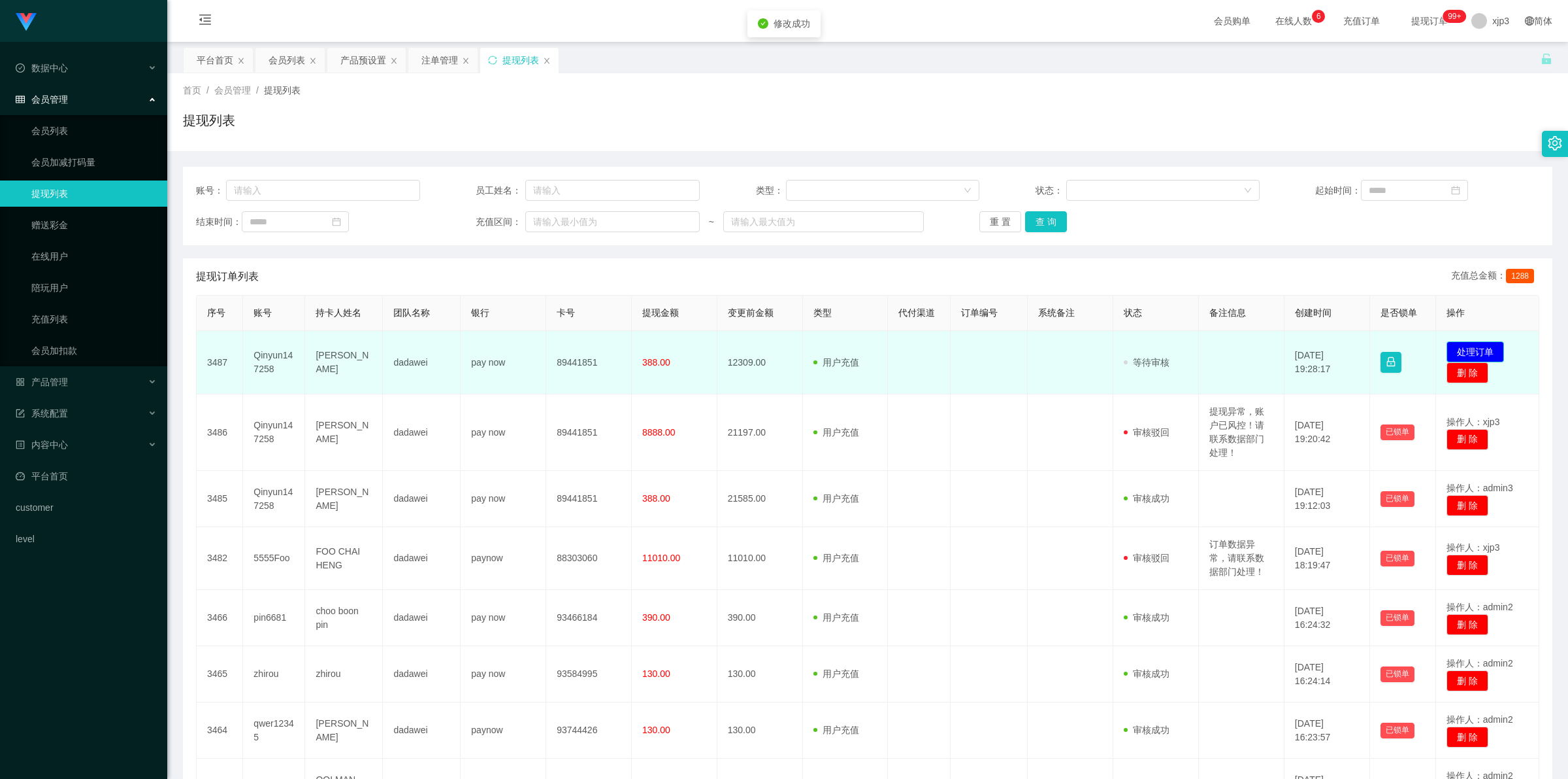
click at [1469, 347] on button "处理订单" at bounding box center [1476, 352] width 57 height 21
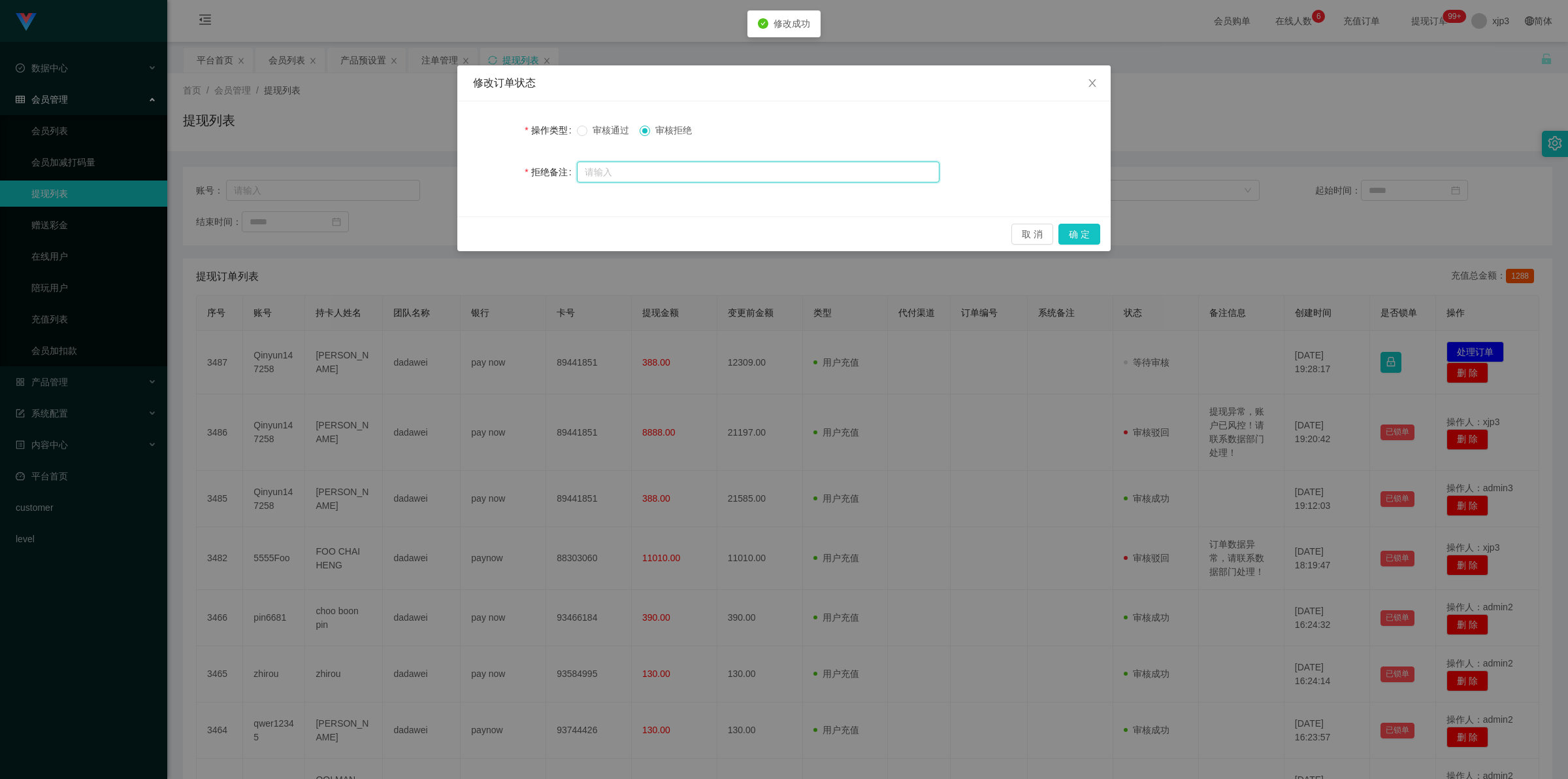
click at [686, 170] on input "text" at bounding box center [758, 172] width 363 height 21
paste input "提现异常，账户已风控！请联系数据部门处理！"
type input "提现异常，账户已风控！请联系数据部门处理！"
click at [1099, 237] on button "确 定" at bounding box center [1079, 234] width 42 height 21
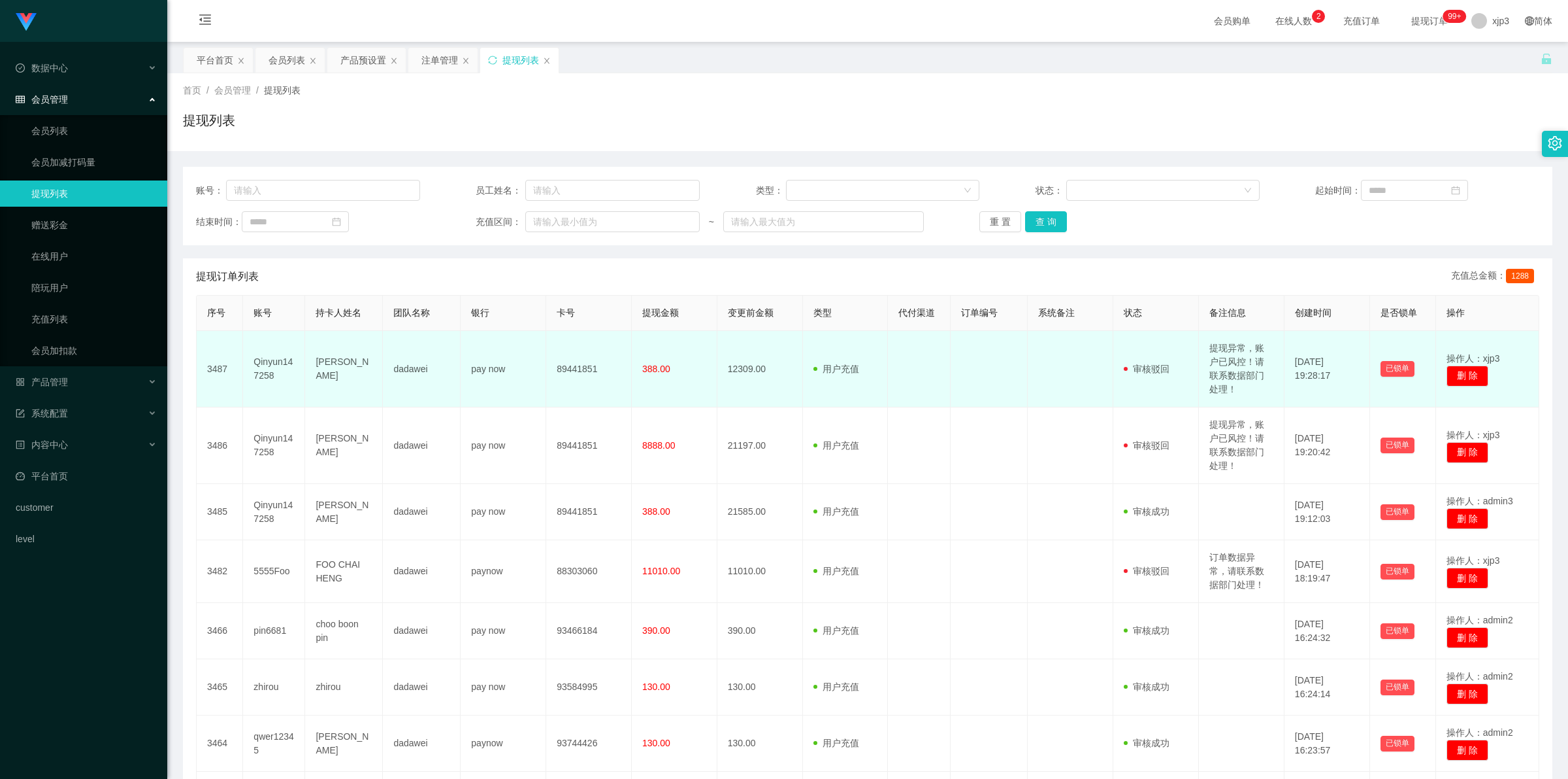
click at [268, 366] on td "Qinyun147258" at bounding box center [274, 369] width 62 height 77
copy td "Qinyun147258"
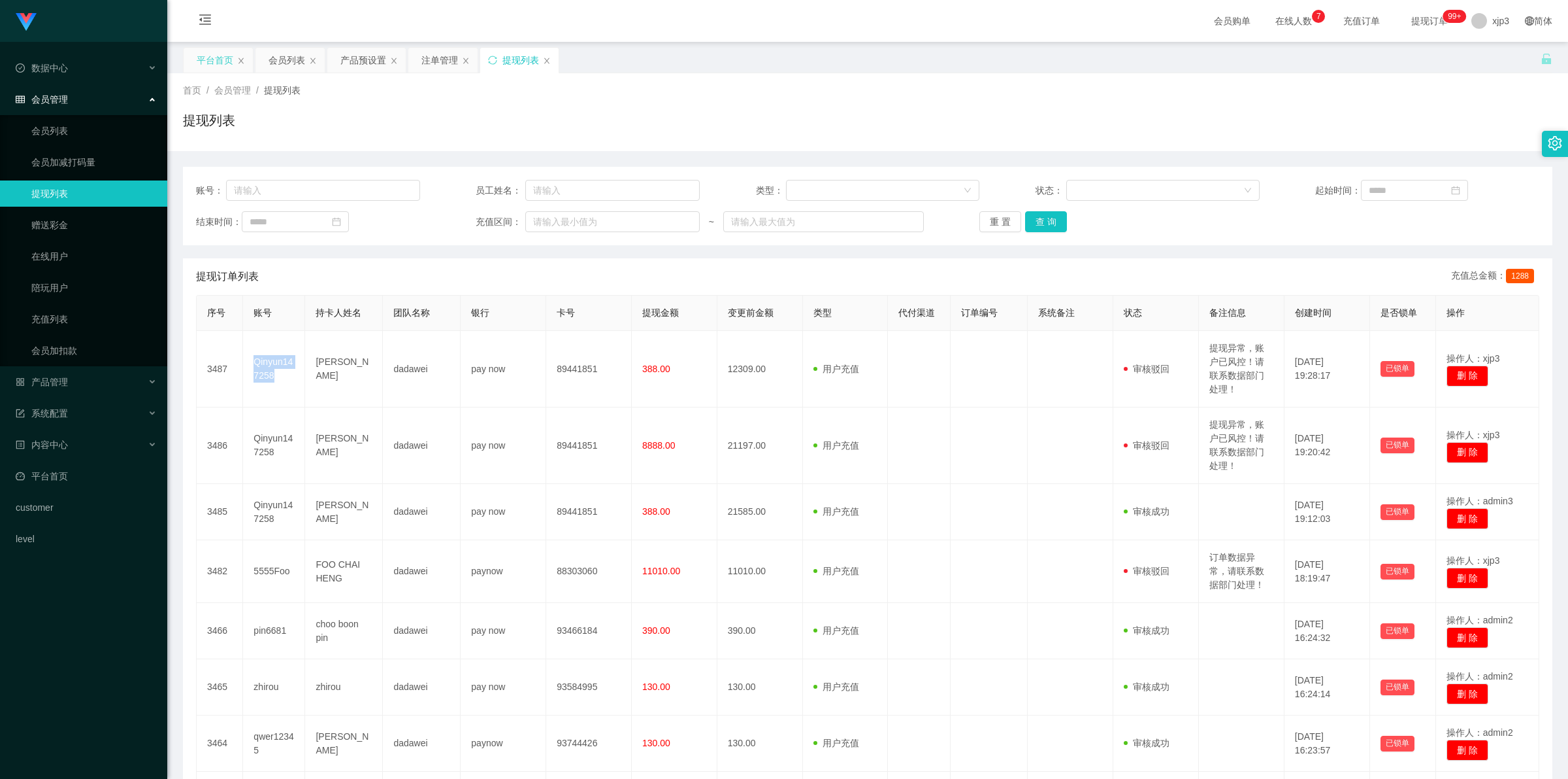
click at [225, 69] on div "平台首页" at bounding box center [215, 60] width 36 height 25
